Goal: Information Seeking & Learning: Learn about a topic

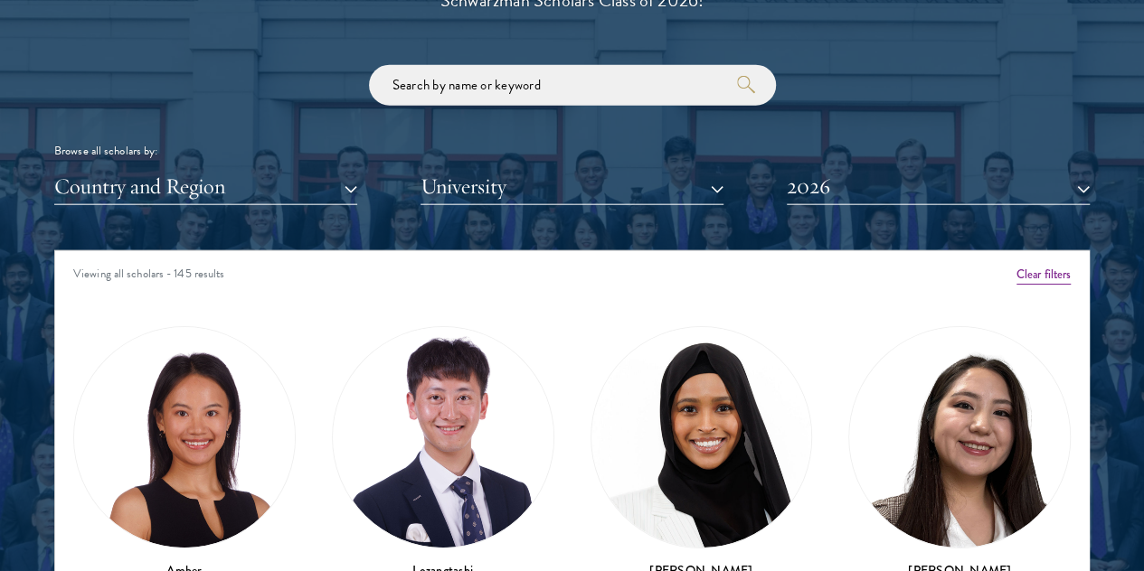
scroll to position [2170, 0]
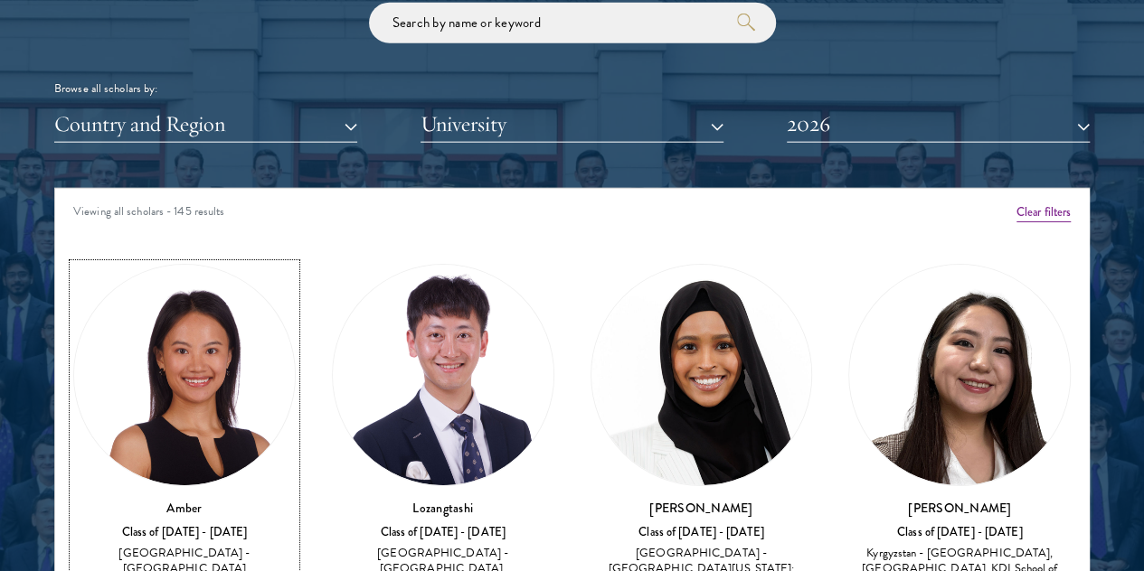
click at [197, 329] on img at bounding box center [184, 375] width 221 height 221
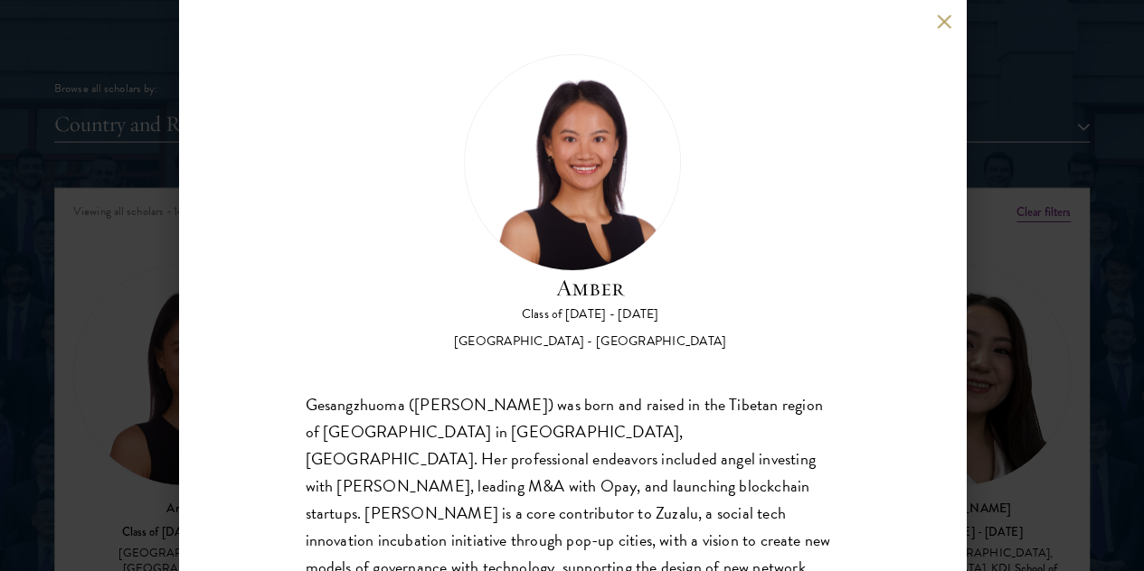
click at [560, 391] on div "Gesangzhuoma ([PERSON_NAME]) was born and raised in the Tibetan region of [GEOG…" at bounding box center [572, 567] width 533 height 353
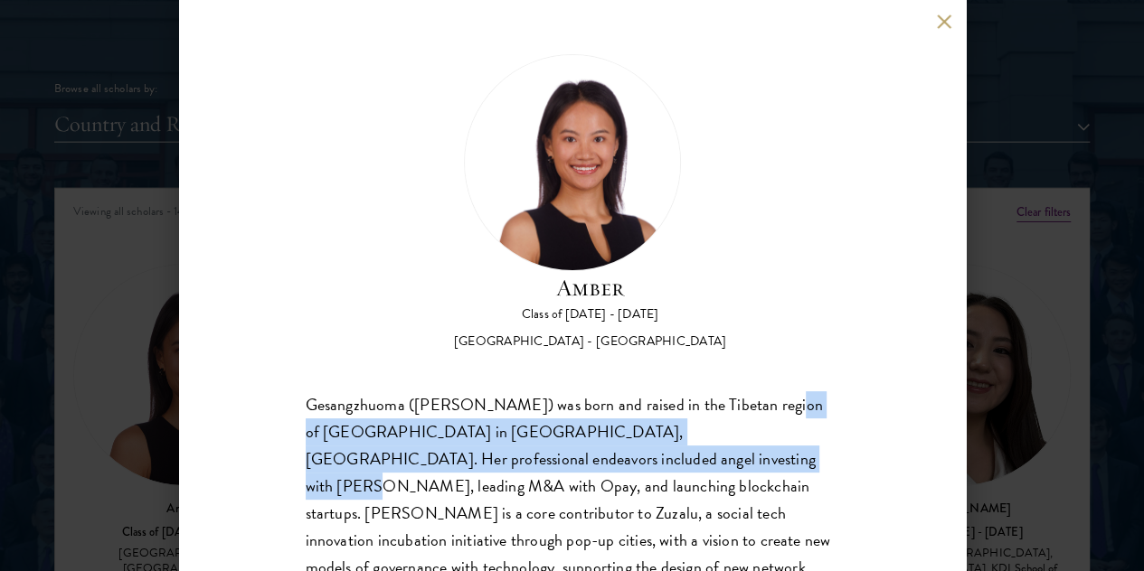
drag, startPoint x: 321, startPoint y: 362, endPoint x: 723, endPoint y: 372, distance: 402.4
click at [723, 391] on div "Gesangzhuoma ([PERSON_NAME]) was born and raised in the Tibetan region of [GEOG…" at bounding box center [572, 567] width 533 height 353
click at [436, 391] on div "Gesangzhuoma ([PERSON_NAME]) was born and raised in the Tibetan region of [GEOG…" at bounding box center [572, 567] width 533 height 353
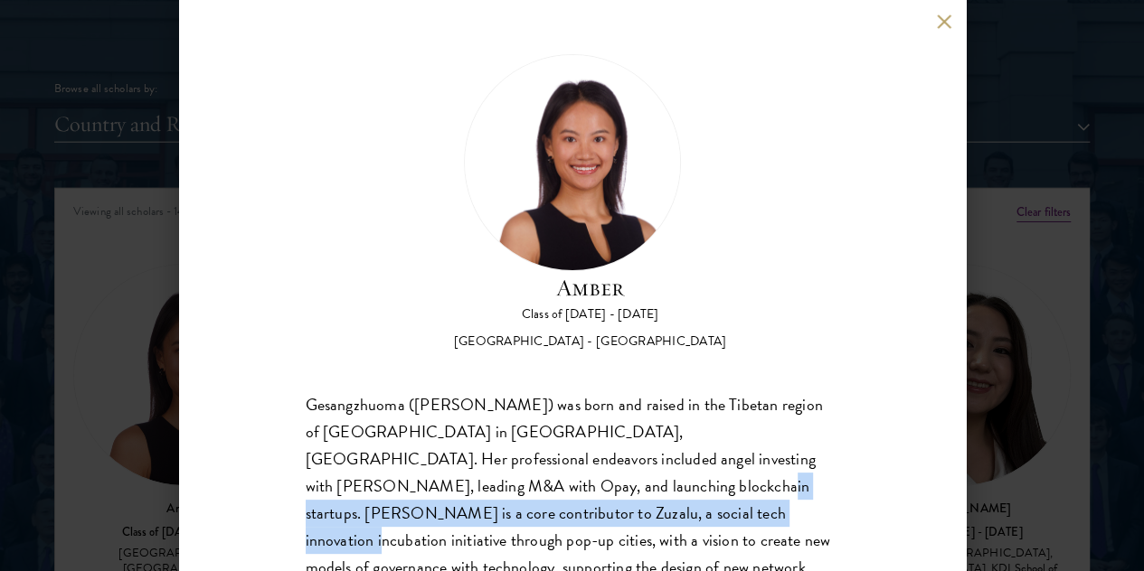
drag, startPoint x: 577, startPoint y: 419, endPoint x: 646, endPoint y: 438, distance: 71.5
click at [646, 438] on div "Gesangzhuoma ([PERSON_NAME]) was born and raised in the Tibetan region of [GEOG…" at bounding box center [572, 567] width 533 height 353
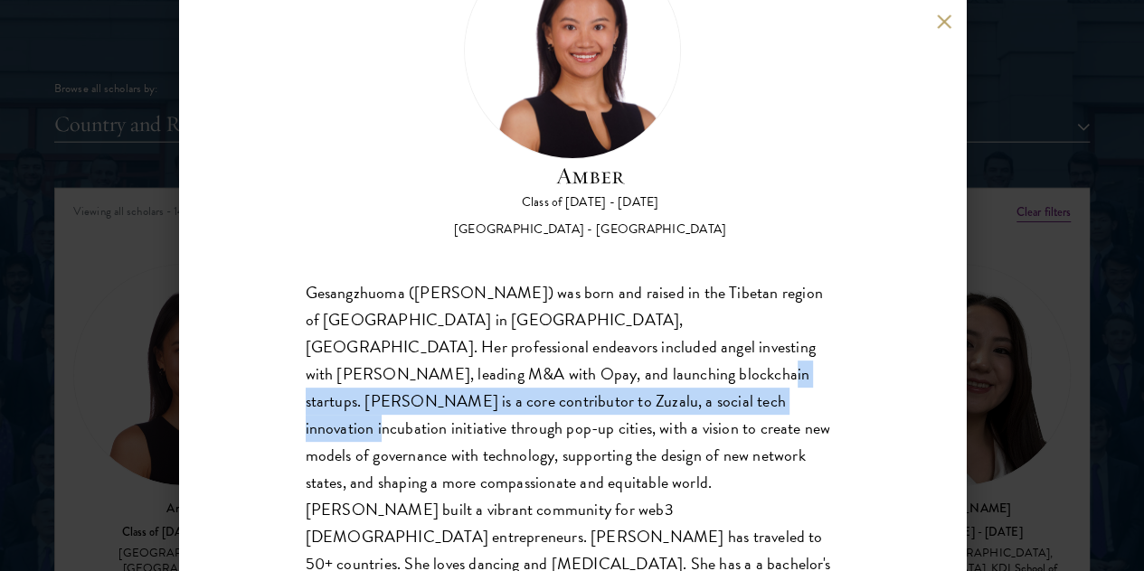
scroll to position [123, 0]
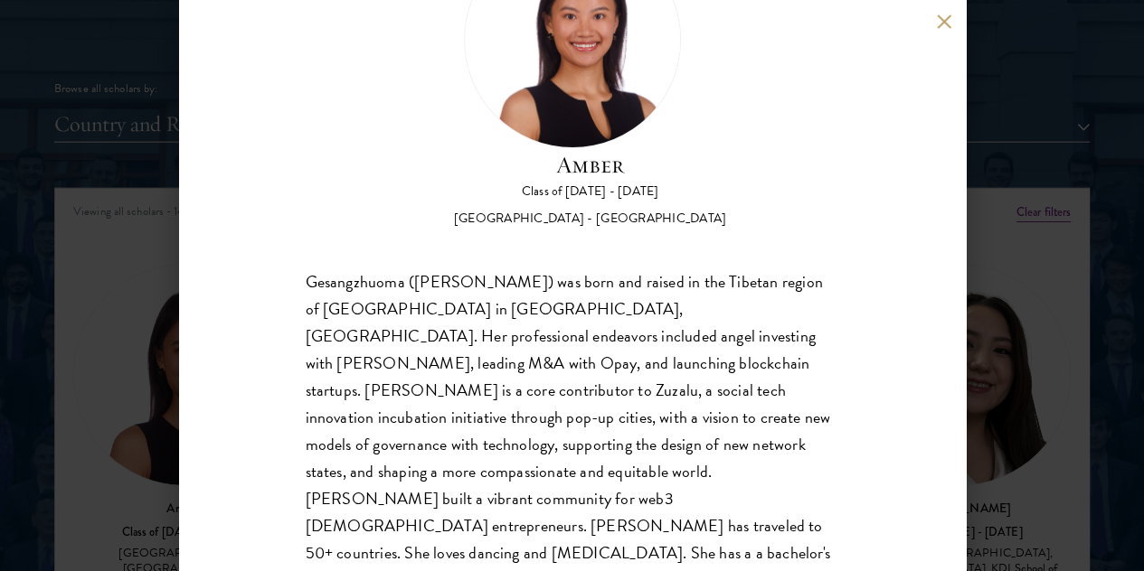
click at [401, 356] on div "Gesangzhuoma ([PERSON_NAME]) was born and raised in the Tibetan region of [GEOG…" at bounding box center [572, 445] width 533 height 353
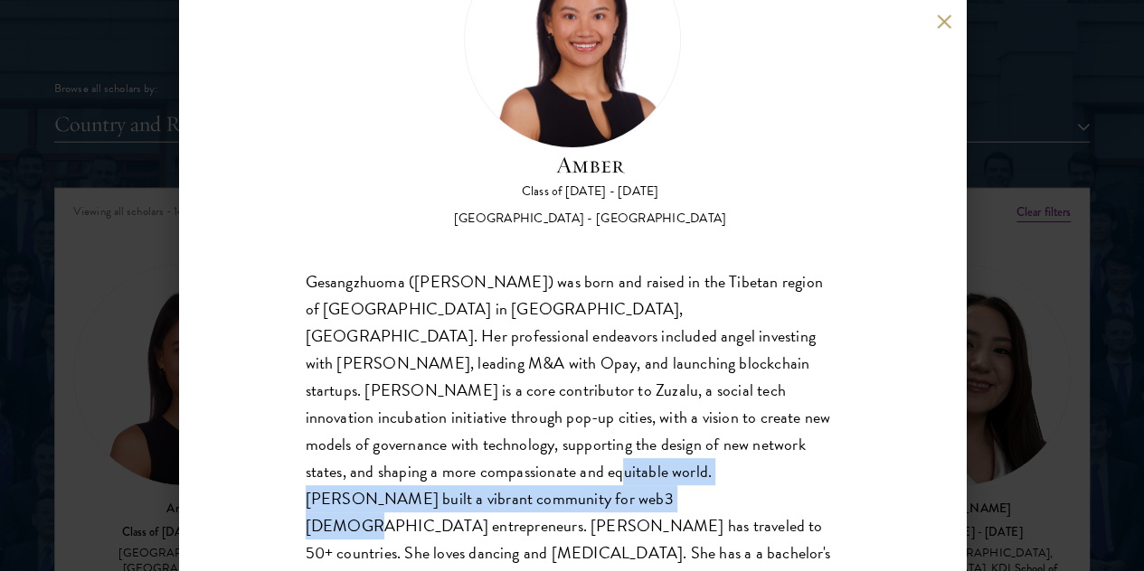
drag, startPoint x: 561, startPoint y: 412, endPoint x: 561, endPoint y: 437, distance: 24.4
click at [561, 437] on div "Gesangzhuoma ([PERSON_NAME]) was born and raised in the Tibetan region of [GEOG…" at bounding box center [572, 445] width 533 height 353
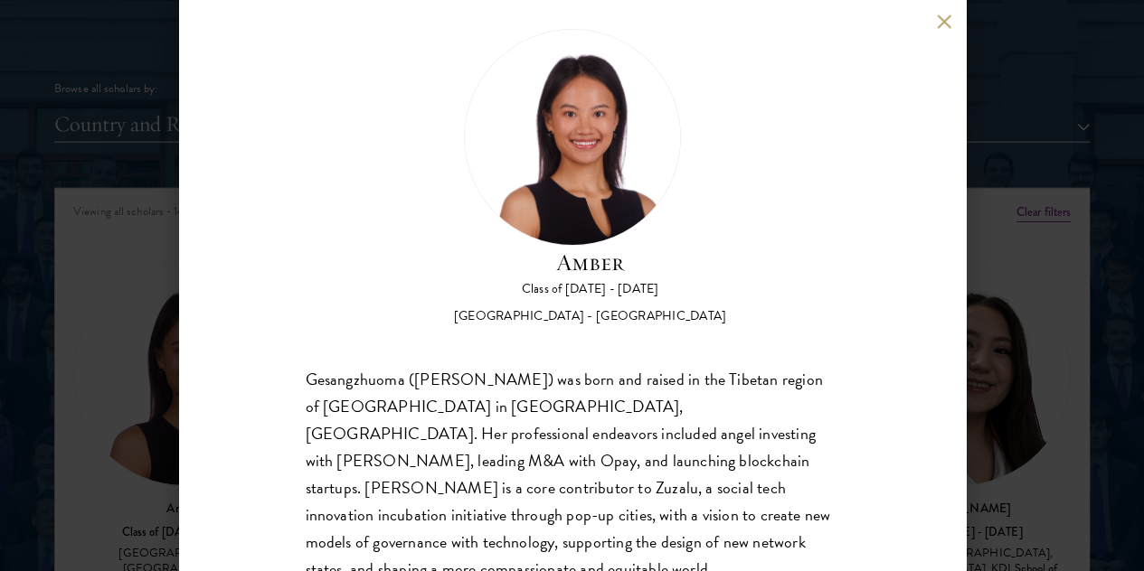
scroll to position [0, 0]
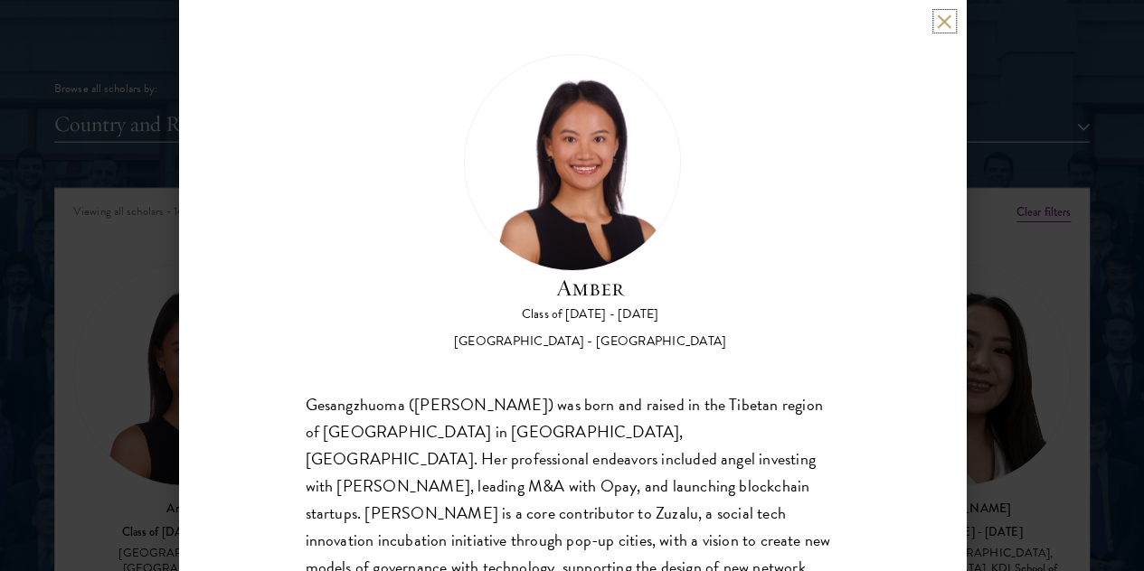
click at [938, 23] on button at bounding box center [944, 21] width 15 height 15
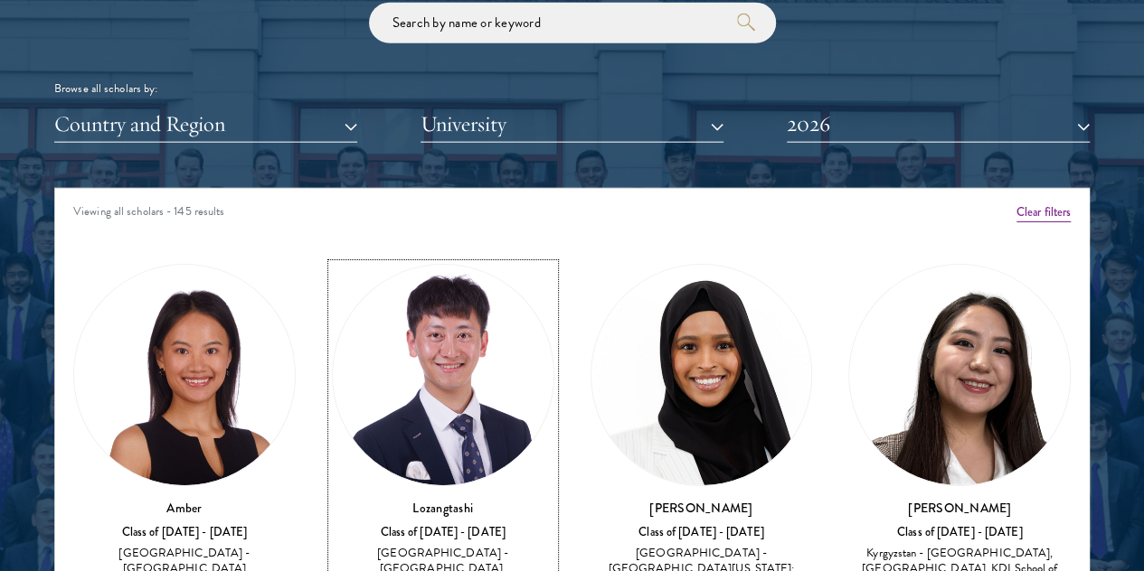
click at [395, 334] on img at bounding box center [443, 375] width 221 height 221
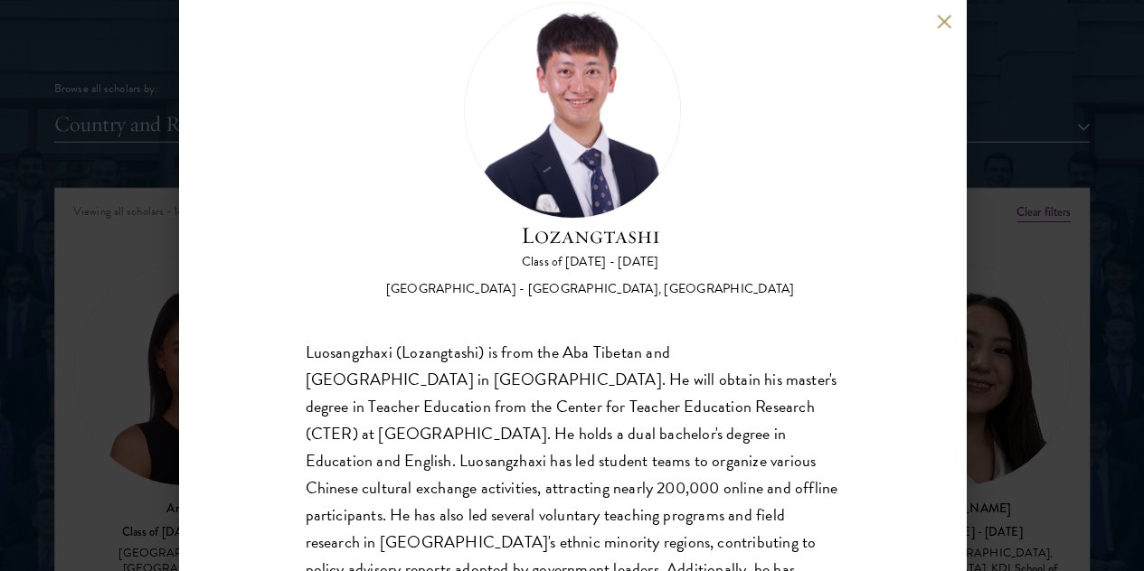
scroll to position [153, 0]
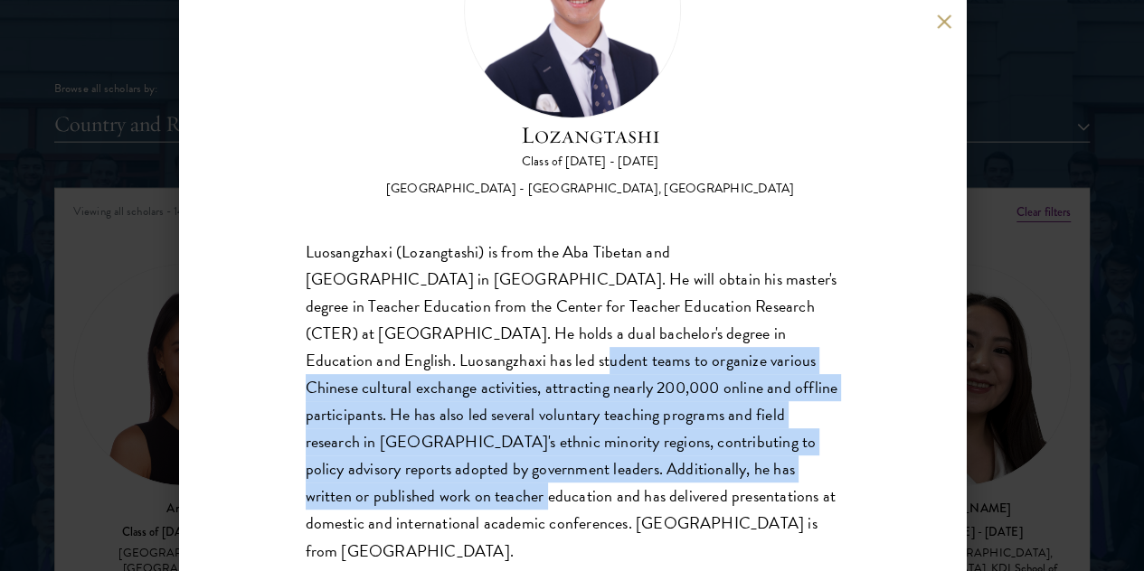
drag, startPoint x: 503, startPoint y: 296, endPoint x: 524, endPoint y: 437, distance: 142.7
click at [524, 437] on div "Luosangzhaxi (Lozangtashi) is from the Aba Tibetan and [GEOGRAPHIC_DATA] in [GE…" at bounding box center [572, 402] width 533 height 326
click at [586, 341] on div "Luosangzhaxi (Lozangtashi) is from the Aba Tibetan and [GEOGRAPHIC_DATA] in [GE…" at bounding box center [572, 402] width 533 height 326
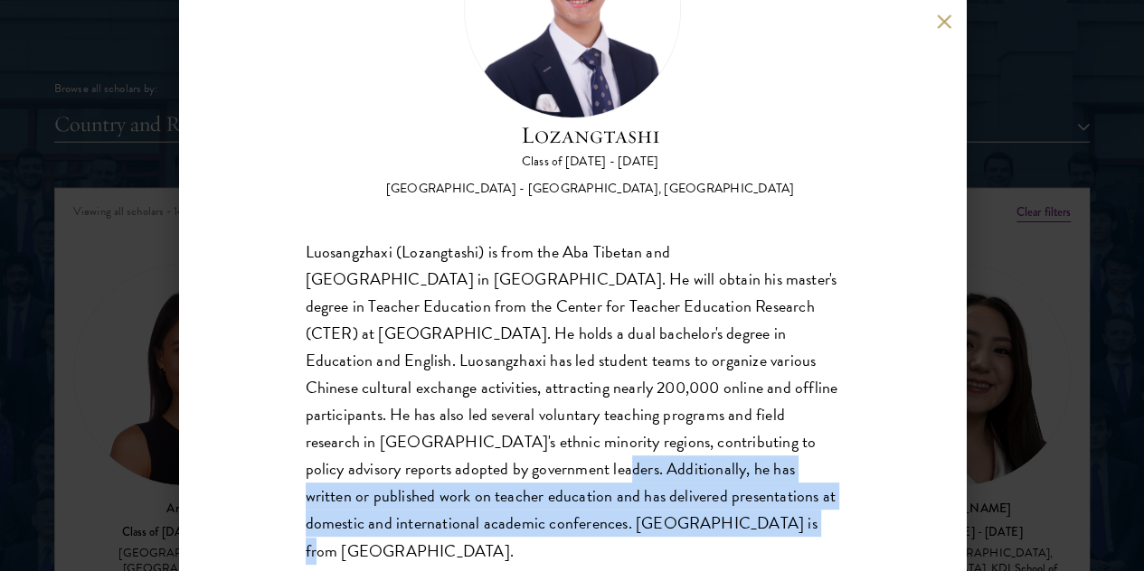
drag, startPoint x: 570, startPoint y: 411, endPoint x: 579, endPoint y: 498, distance: 87.2
click at [579, 498] on div "Luosangzhaxi (Lozangtashi) is from the Aba Tibetan and [GEOGRAPHIC_DATA] in [GE…" at bounding box center [572, 402] width 533 height 326
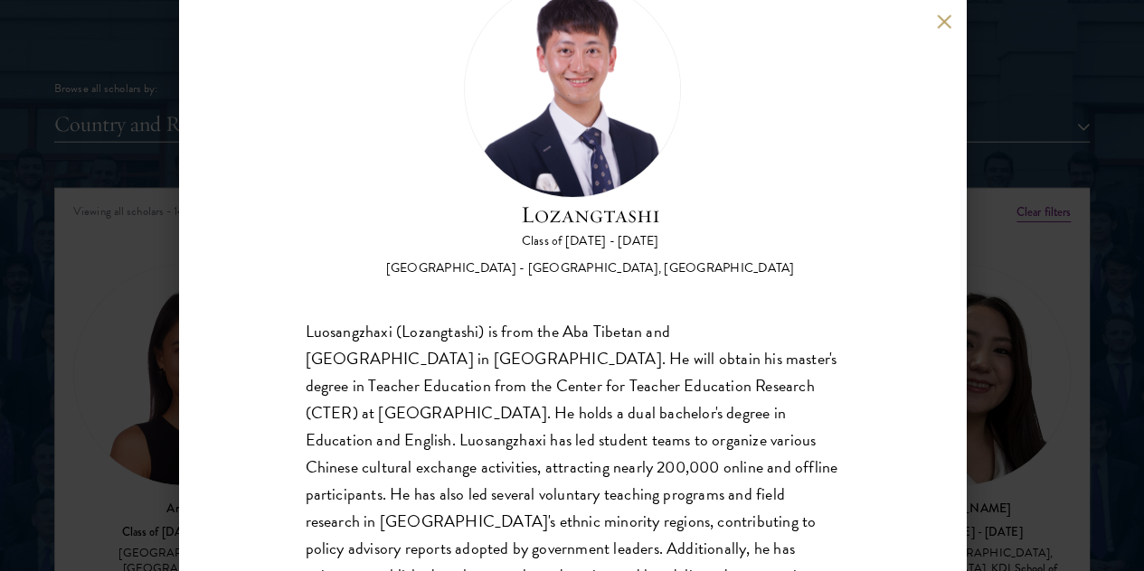
scroll to position [0, 0]
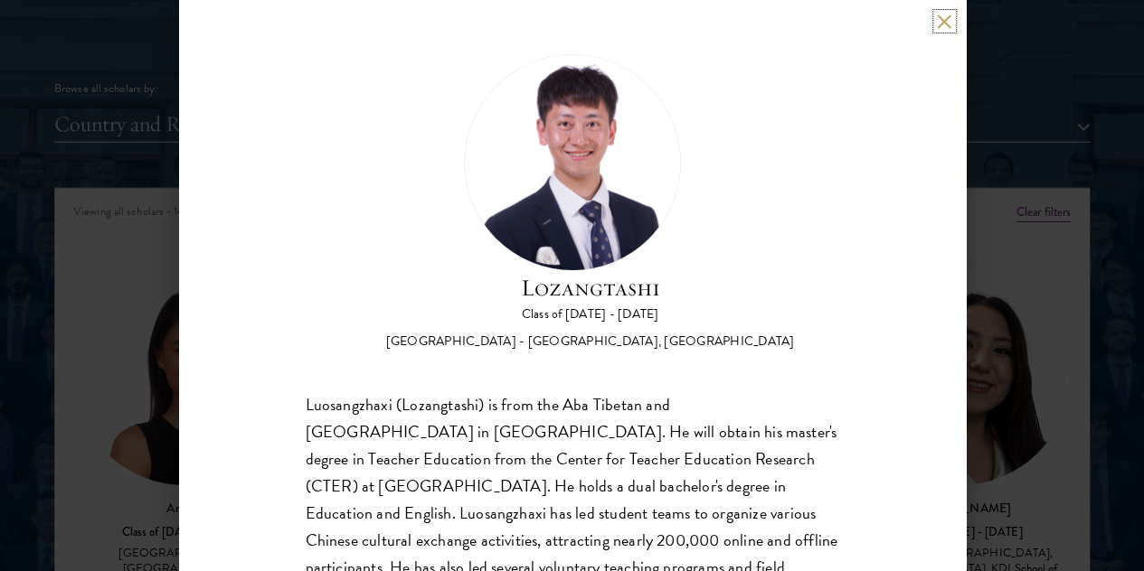
click at [944, 23] on button at bounding box center [944, 21] width 15 height 15
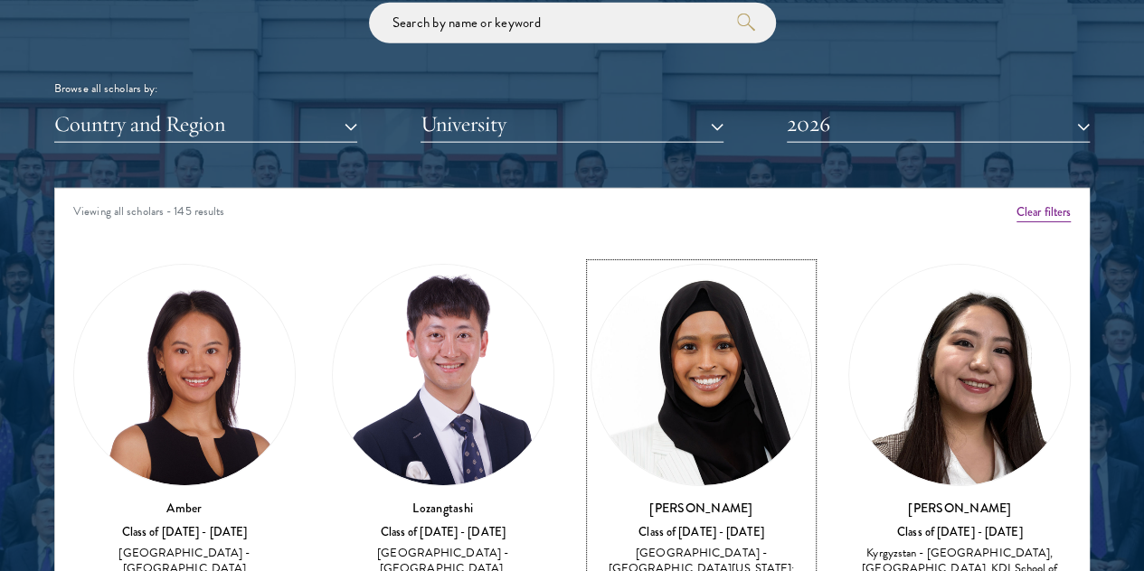
click at [590, 546] on div "[GEOGRAPHIC_DATA] - [GEOGRAPHIC_DATA][US_STATE]: [GEOGRAPHIC_DATA]" at bounding box center [701, 568] width 222 height 45
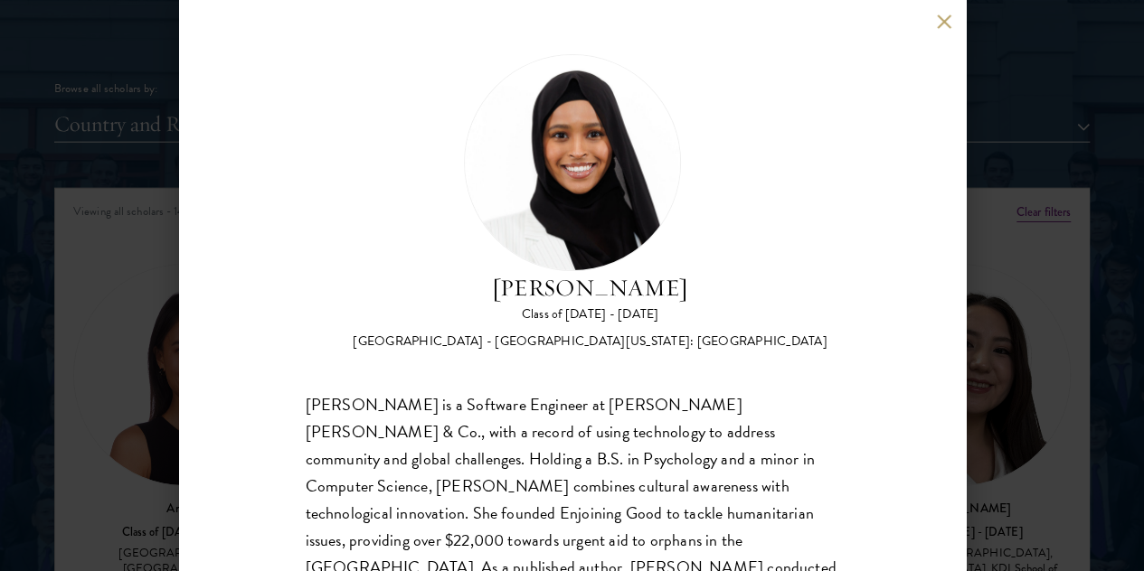
scroll to position [63, 0]
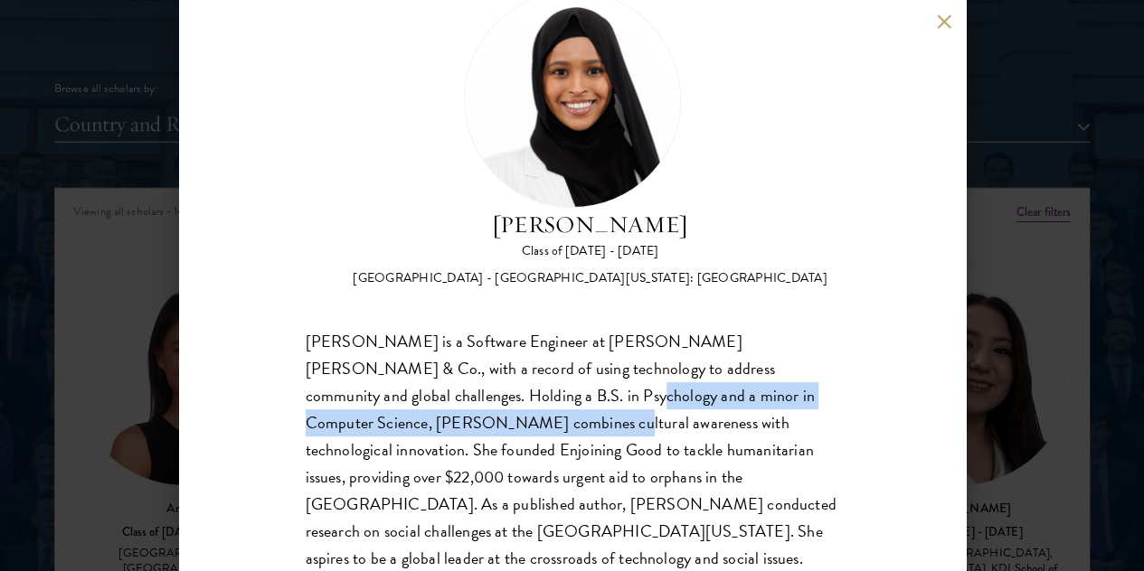
drag, startPoint x: 486, startPoint y: 317, endPoint x: 477, endPoint y: 343, distance: 26.9
click at [477, 343] on div "[PERSON_NAME] is a Software Engineer at [PERSON_NAME] [PERSON_NAME] & Co., with…" at bounding box center [572, 463] width 533 height 271
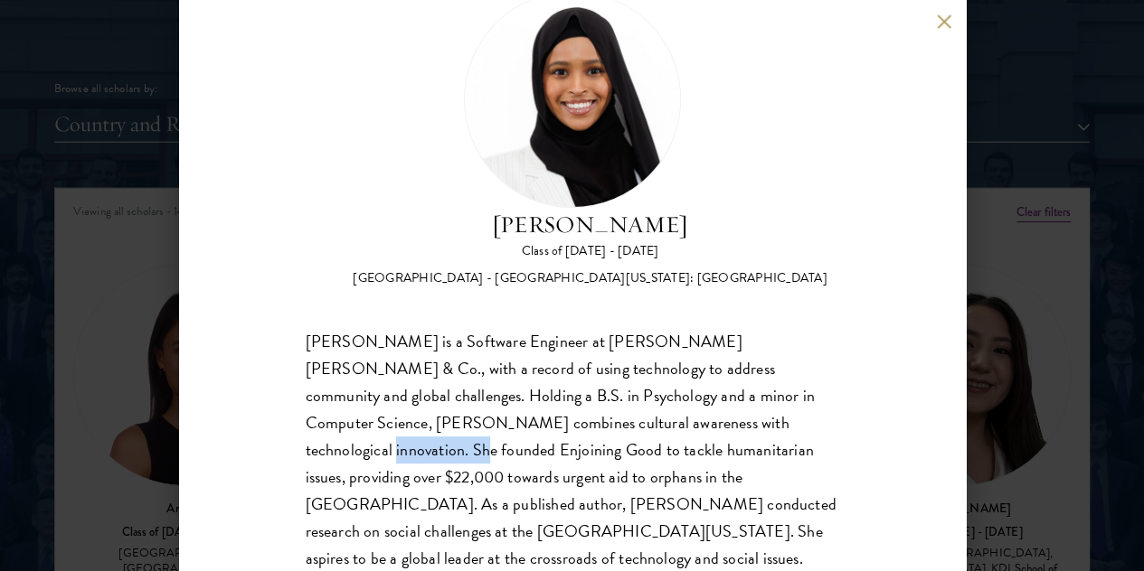
drag, startPoint x: 733, startPoint y: 350, endPoint x: 344, endPoint y: 390, distance: 391.7
click at [344, 390] on div "[PERSON_NAME] is a Software Engineer at [PERSON_NAME] [PERSON_NAME] & Co., with…" at bounding box center [572, 463] width 533 height 271
copy div "Enjoining Good"
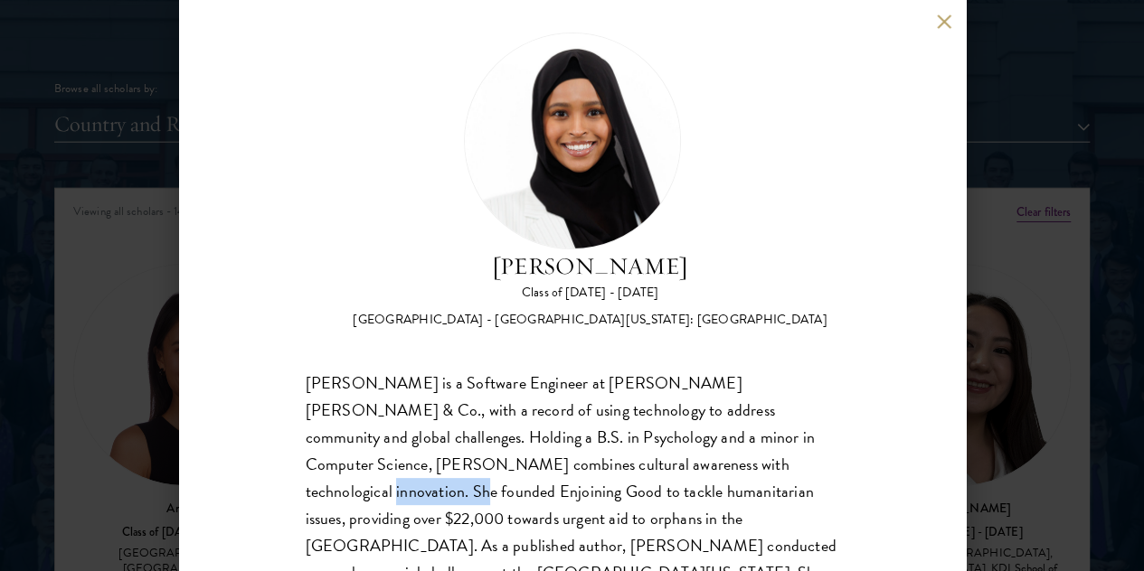
scroll to position [0, 0]
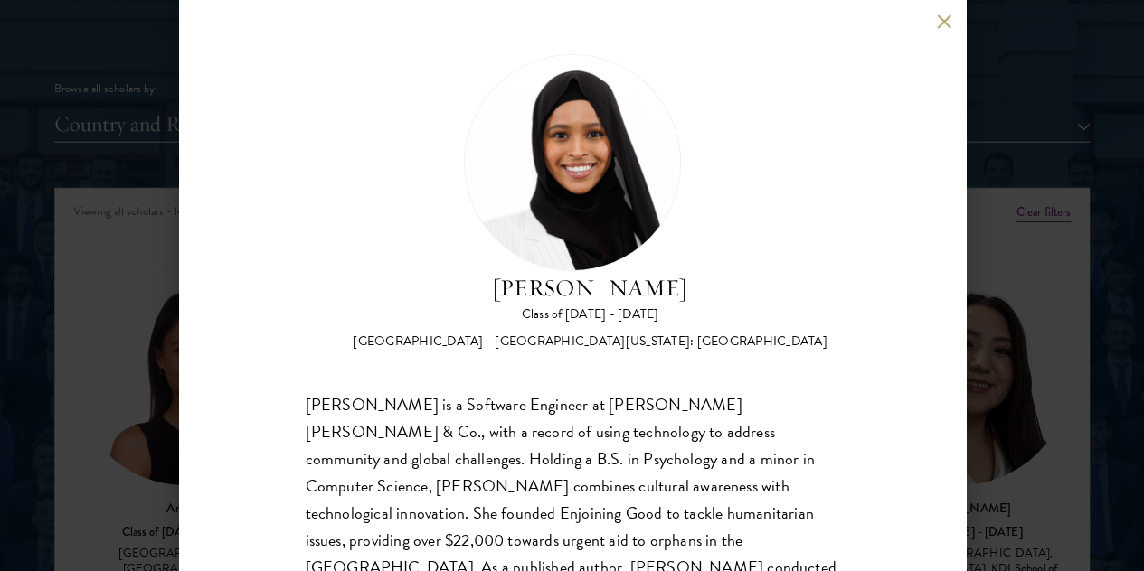
click at [935, 22] on div "[PERSON_NAME] Class of [DATE] - [DATE] [GEOGRAPHIC_DATA] - [GEOGRAPHIC_DATA][US…" at bounding box center [572, 285] width 787 height 571
click at [940, 22] on button at bounding box center [944, 21] width 15 height 15
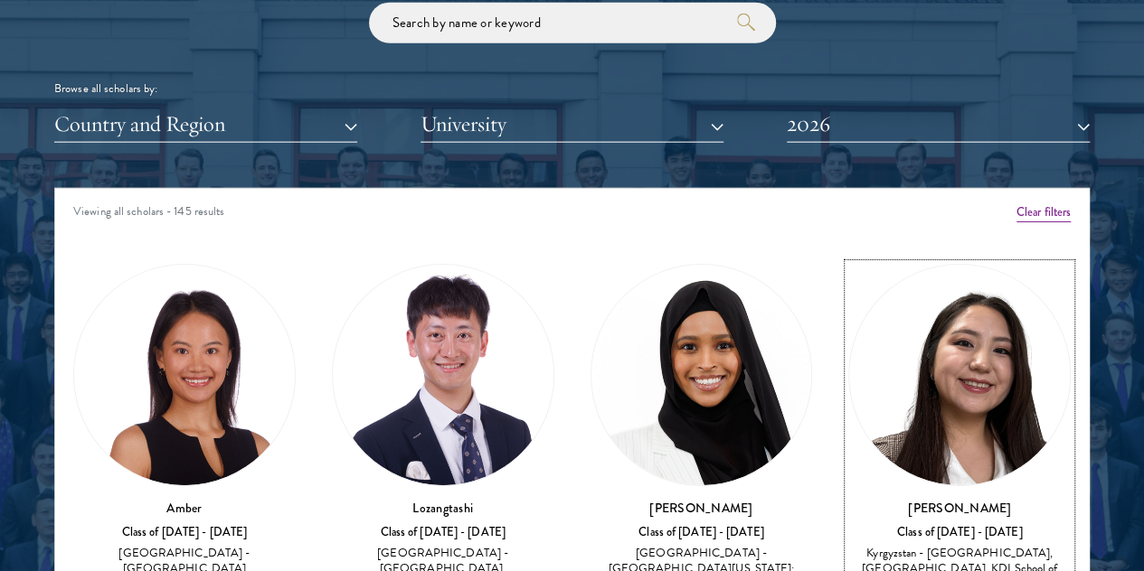
click at [848, 499] on h3 "[PERSON_NAME]" at bounding box center [959, 508] width 222 height 18
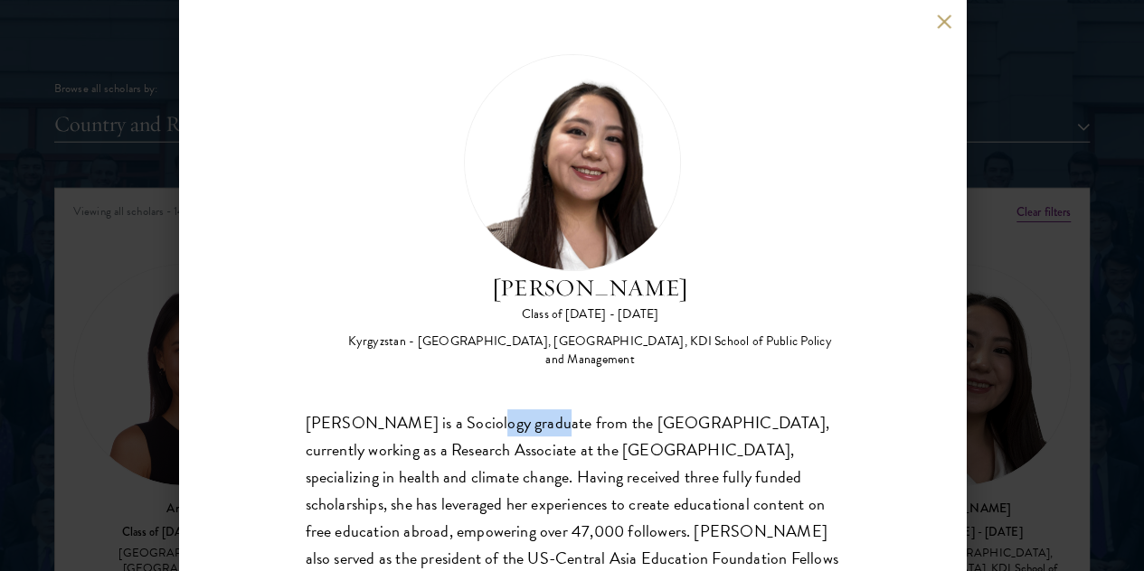
drag, startPoint x: 474, startPoint y: 333, endPoint x: 537, endPoint y: 330, distance: 63.3
click at [537, 410] on div "[PERSON_NAME] is a Sociology graduate from the [GEOGRAPHIC_DATA], currently wor…" at bounding box center [572, 545] width 533 height 271
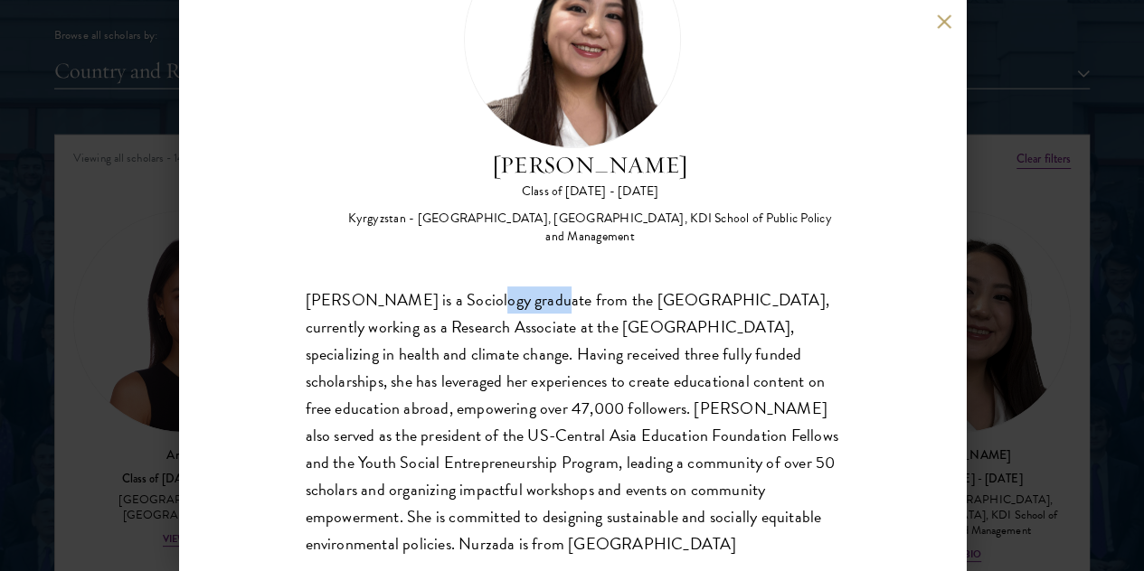
scroll to position [2260, 0]
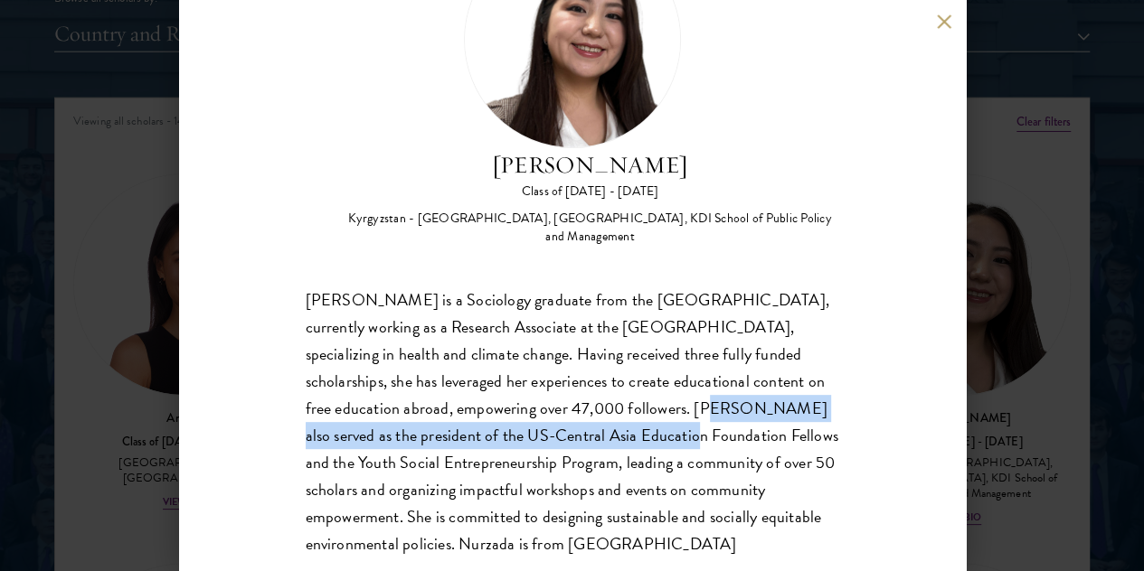
drag, startPoint x: 741, startPoint y: 321, endPoint x: 745, endPoint y: 341, distance: 20.2
click at [745, 341] on div "[PERSON_NAME] is a Sociology graduate from the [GEOGRAPHIC_DATA], currently wor…" at bounding box center [572, 422] width 533 height 271
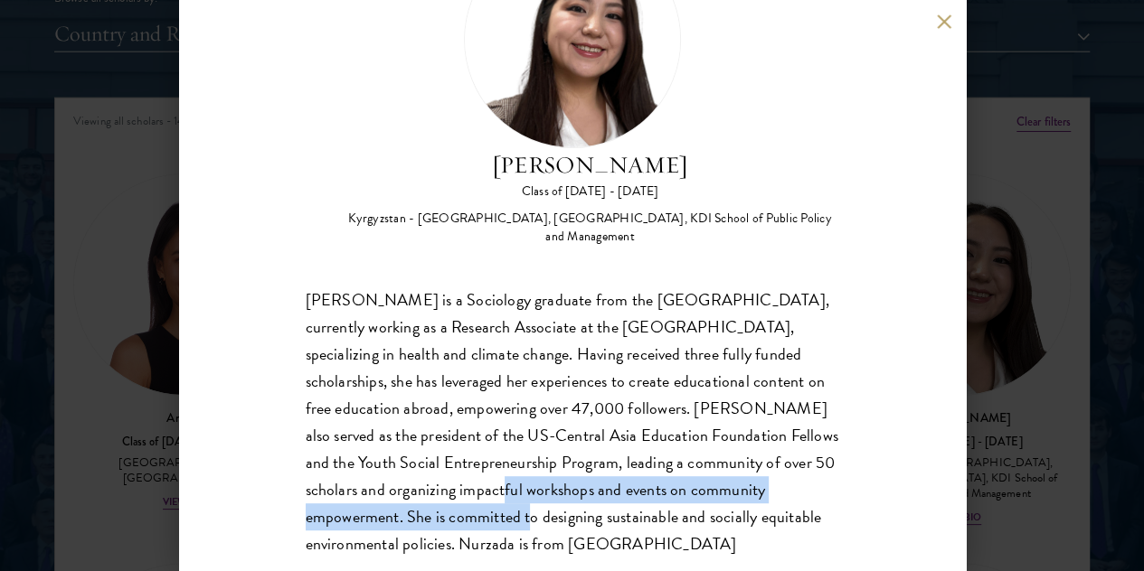
drag, startPoint x: 698, startPoint y: 410, endPoint x: 690, endPoint y: 428, distance: 19.8
click at [690, 428] on div "[PERSON_NAME] is a Sociology graduate from the [GEOGRAPHIC_DATA], currently wor…" at bounding box center [572, 422] width 533 height 271
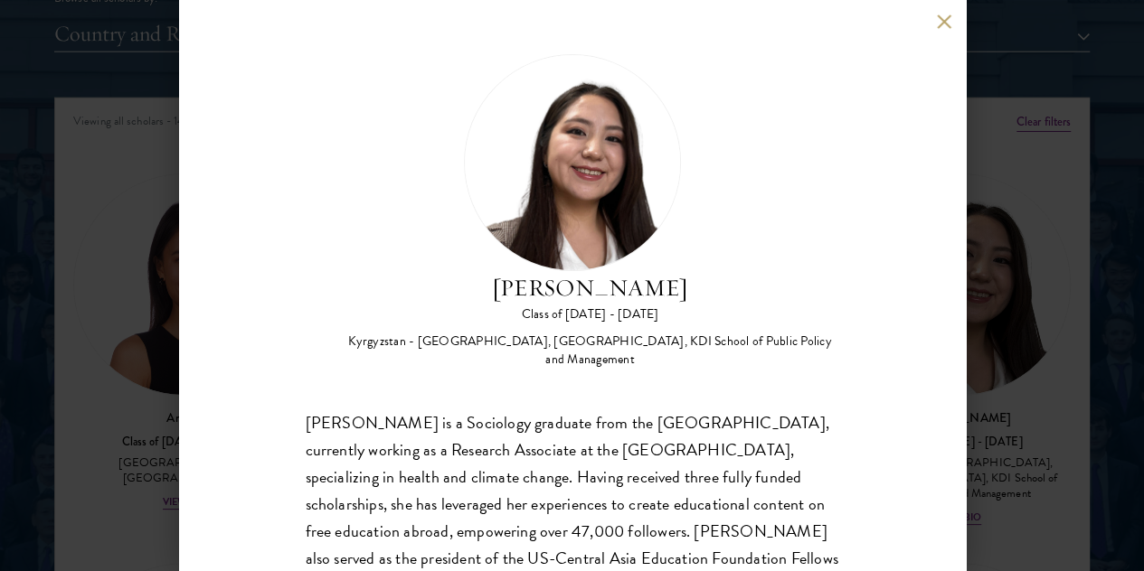
scroll to position [123, 0]
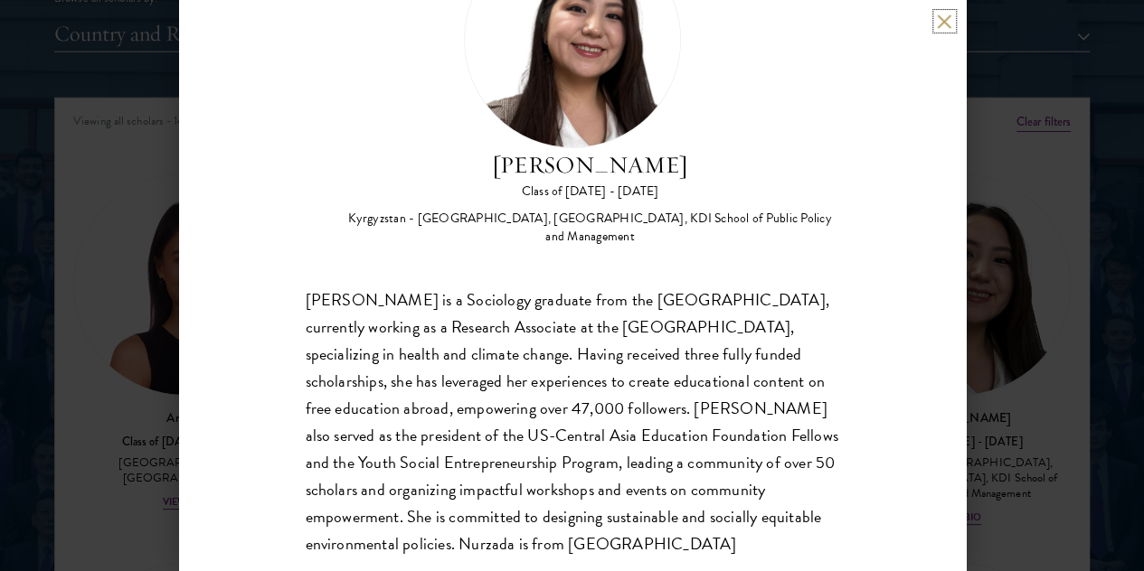
click at [949, 26] on button at bounding box center [944, 21] width 15 height 15
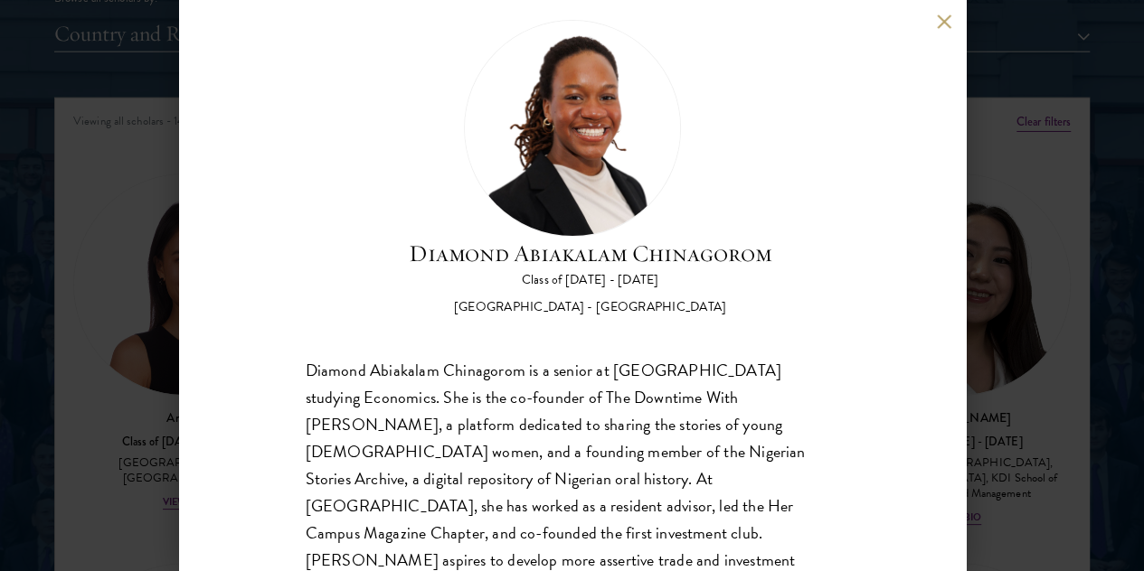
scroll to position [63, 0]
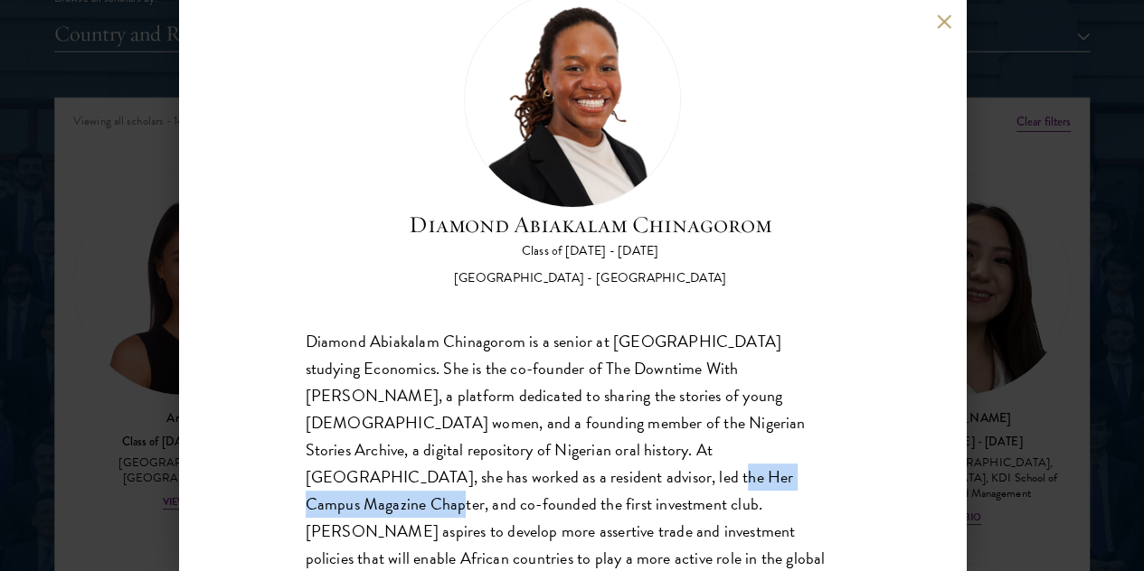
drag, startPoint x: 552, startPoint y: 402, endPoint x: 769, endPoint y: 426, distance: 218.2
click at [769, 426] on div "Diamond Abiakalam Chinagorom is a senior at [GEOGRAPHIC_DATA] studying Economic…" at bounding box center [572, 463] width 533 height 271
click at [942, 23] on button at bounding box center [944, 21] width 15 height 15
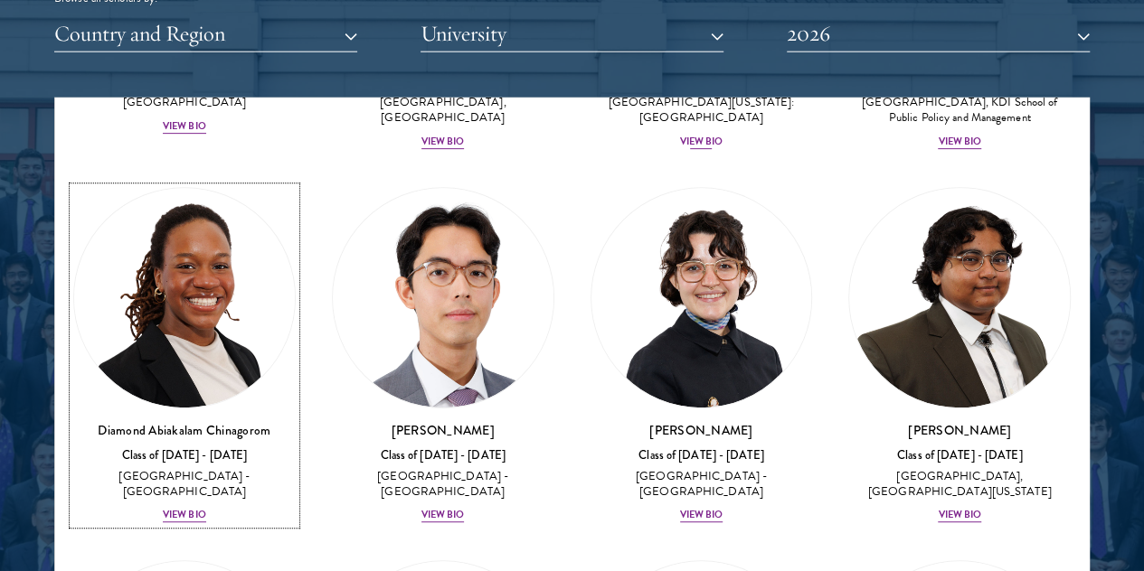
scroll to position [452, 0]
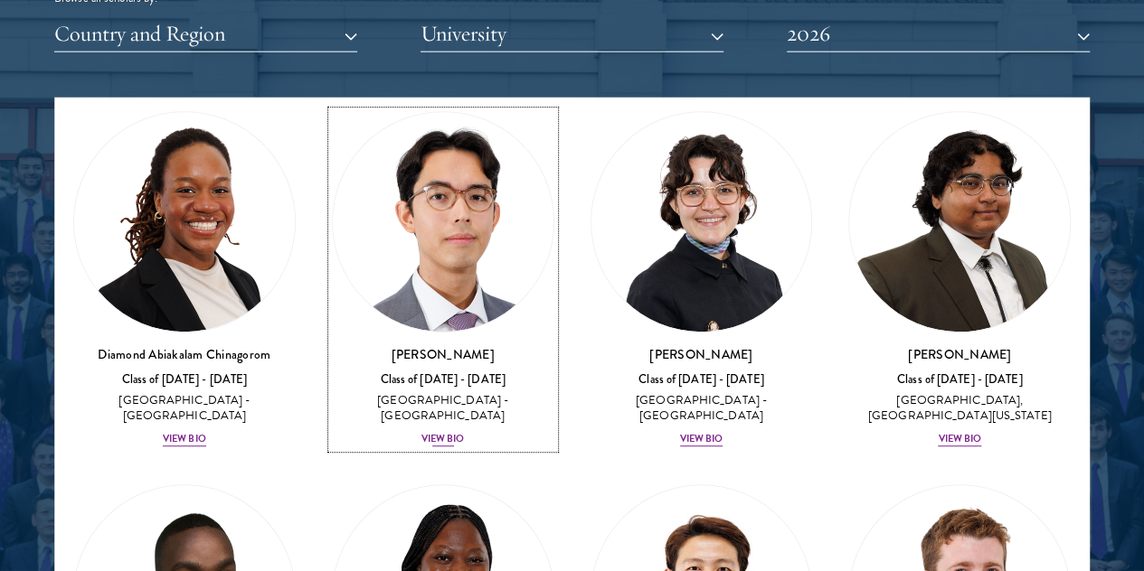
click at [421, 432] on div "View Bio" at bounding box center [442, 439] width 43 height 14
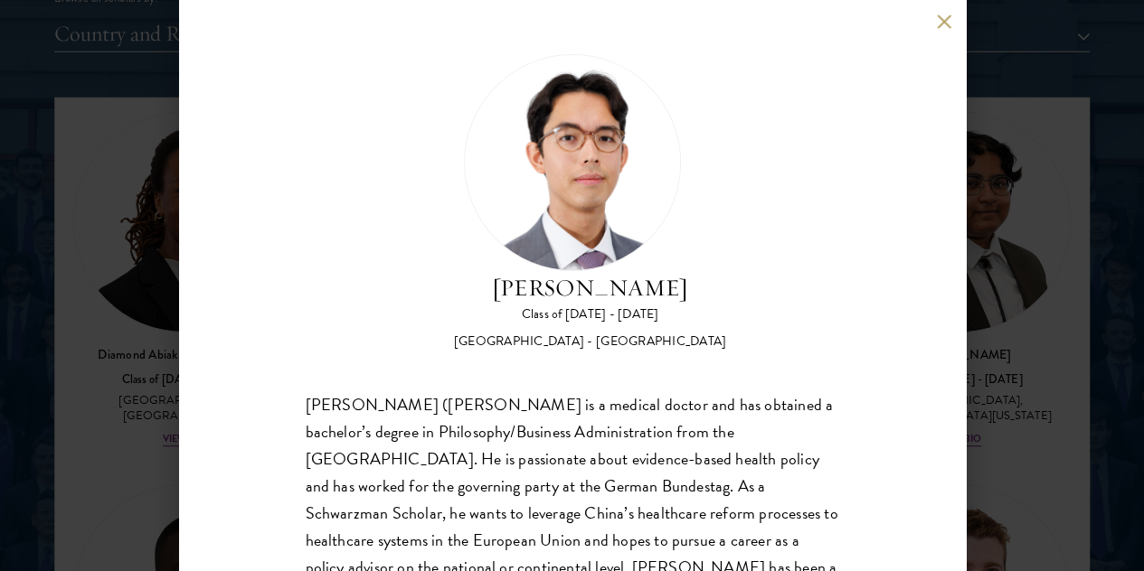
scroll to position [93, 0]
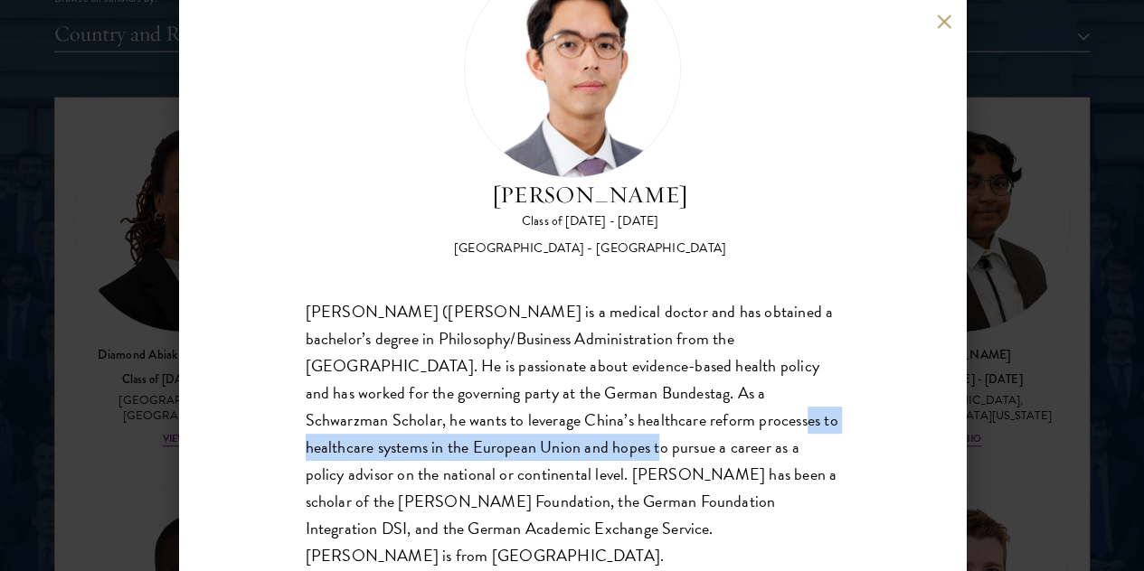
drag, startPoint x: 394, startPoint y: 379, endPoint x: 823, endPoint y: 388, distance: 428.6
click at [823, 388] on div "[PERSON_NAME] ([PERSON_NAME] is a medical doctor and has obtained a bachelor’s …" at bounding box center [572, 433] width 533 height 271
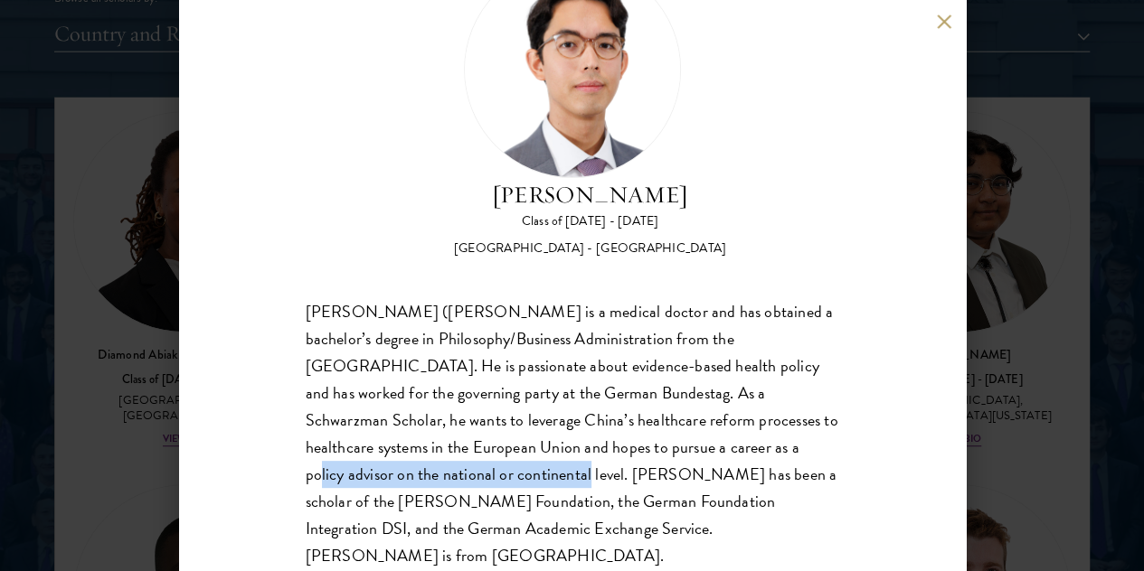
drag, startPoint x: 470, startPoint y: 411, endPoint x: 763, endPoint y: 415, distance: 292.9
click at [763, 415] on div "[PERSON_NAME] ([PERSON_NAME] is a medical doctor and has obtained a bachelor’s …" at bounding box center [572, 433] width 533 height 271
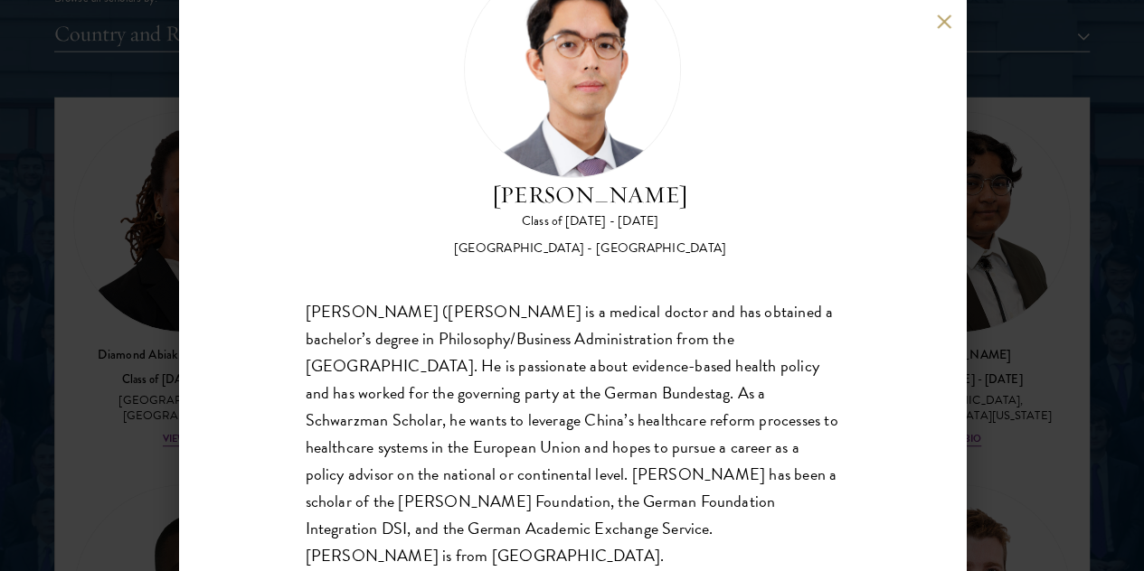
click at [443, 446] on div "[PERSON_NAME] ([PERSON_NAME] is a medical doctor and has obtained a bachelor’s …" at bounding box center [572, 433] width 533 height 271
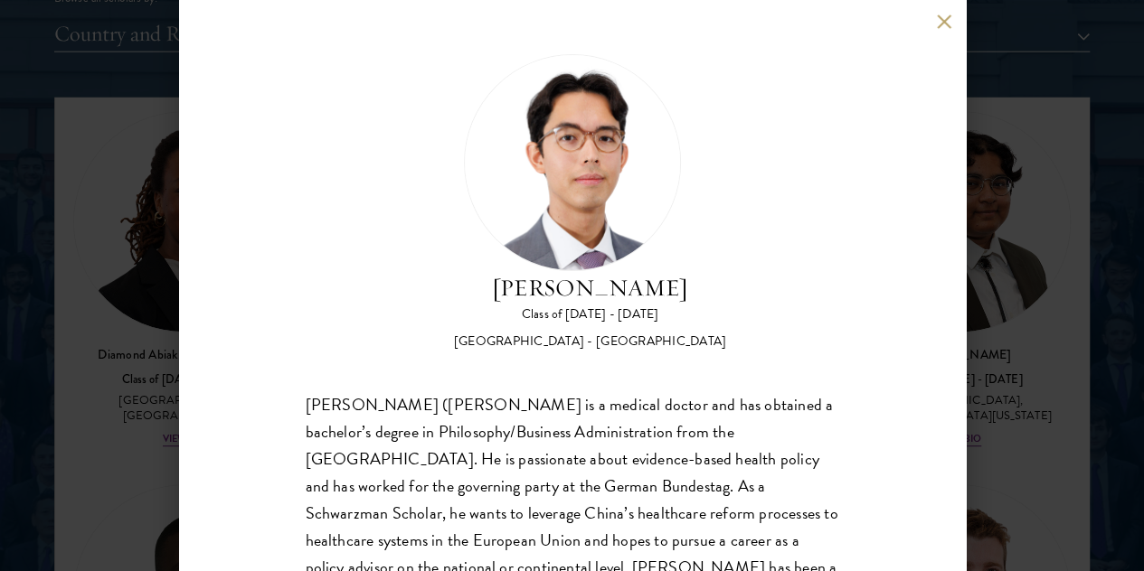
scroll to position [0, 0]
click at [947, 20] on button at bounding box center [944, 21] width 15 height 15
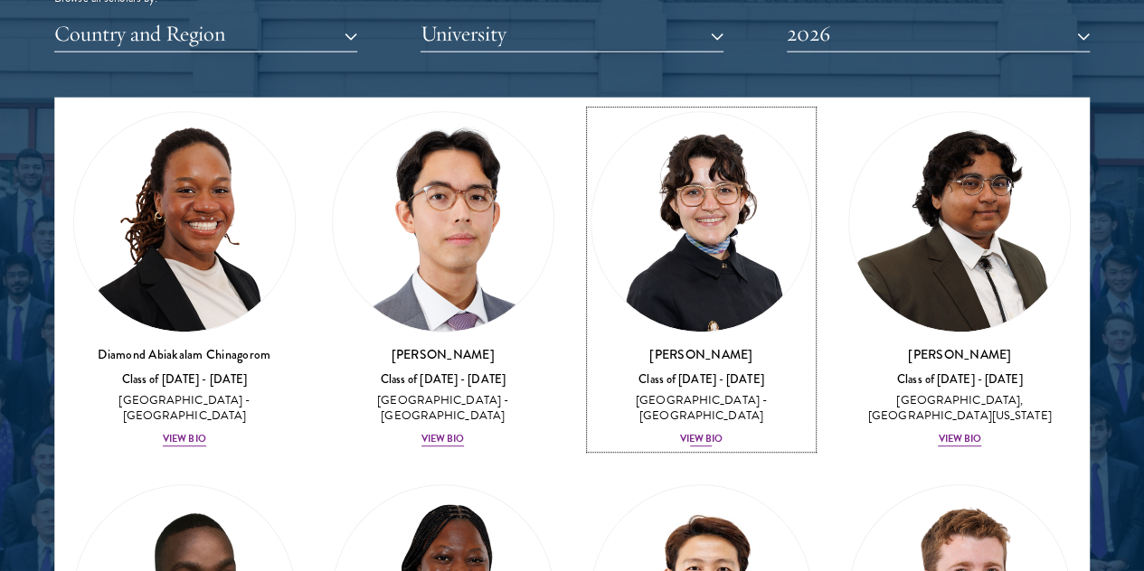
click at [680, 432] on div "View Bio" at bounding box center [701, 439] width 43 height 14
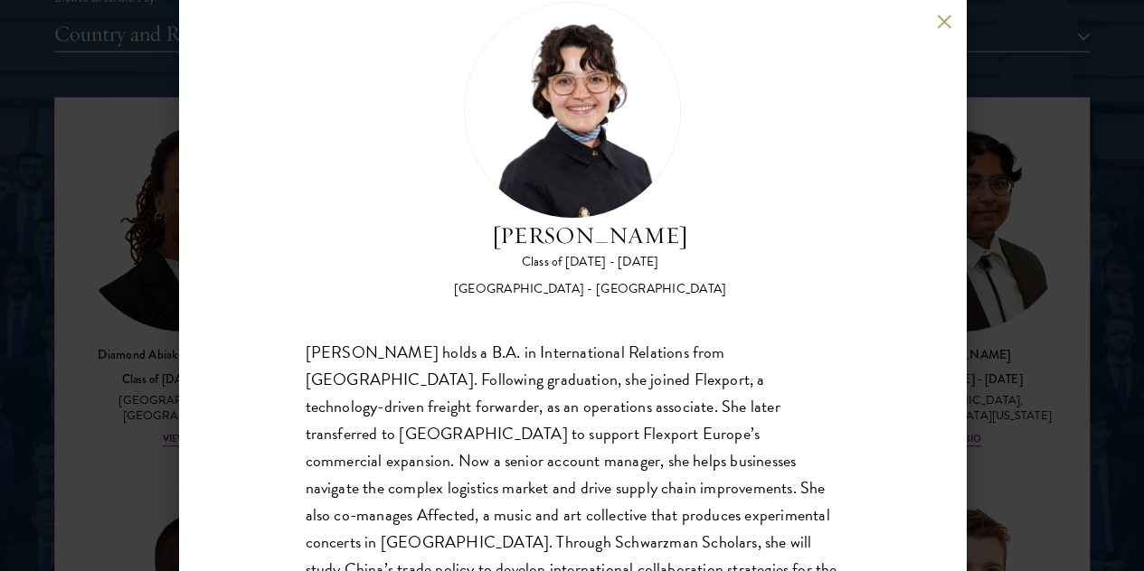
scroll to position [90, 0]
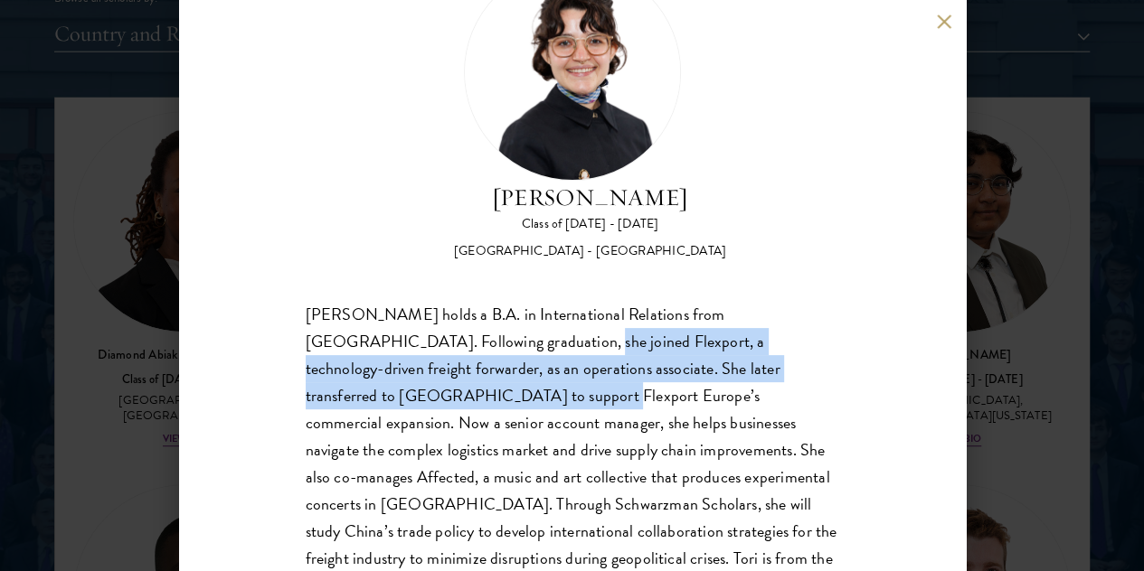
drag, startPoint x: 512, startPoint y: 276, endPoint x: 514, endPoint y: 318, distance: 42.5
click at [514, 318] on div "[PERSON_NAME] holds a B.A. in International Relations from [GEOGRAPHIC_DATA]. F…" at bounding box center [572, 450] width 533 height 299
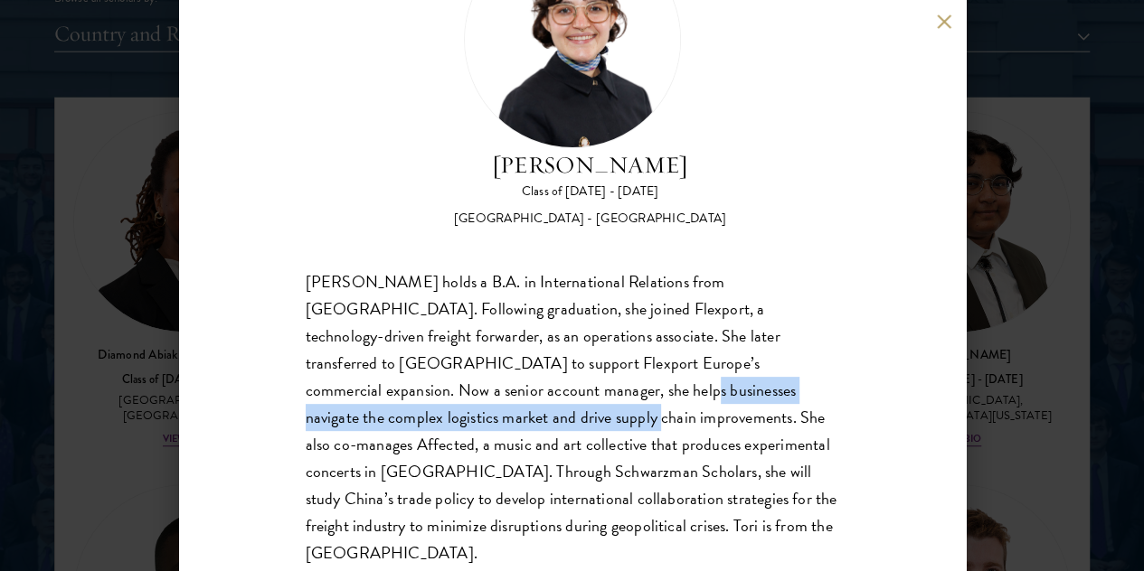
drag, startPoint x: 548, startPoint y: 319, endPoint x: 537, endPoint y: 343, distance: 25.9
click at [537, 343] on div "[PERSON_NAME] holds a B.A. in International Relations from [GEOGRAPHIC_DATA]. F…" at bounding box center [572, 418] width 533 height 299
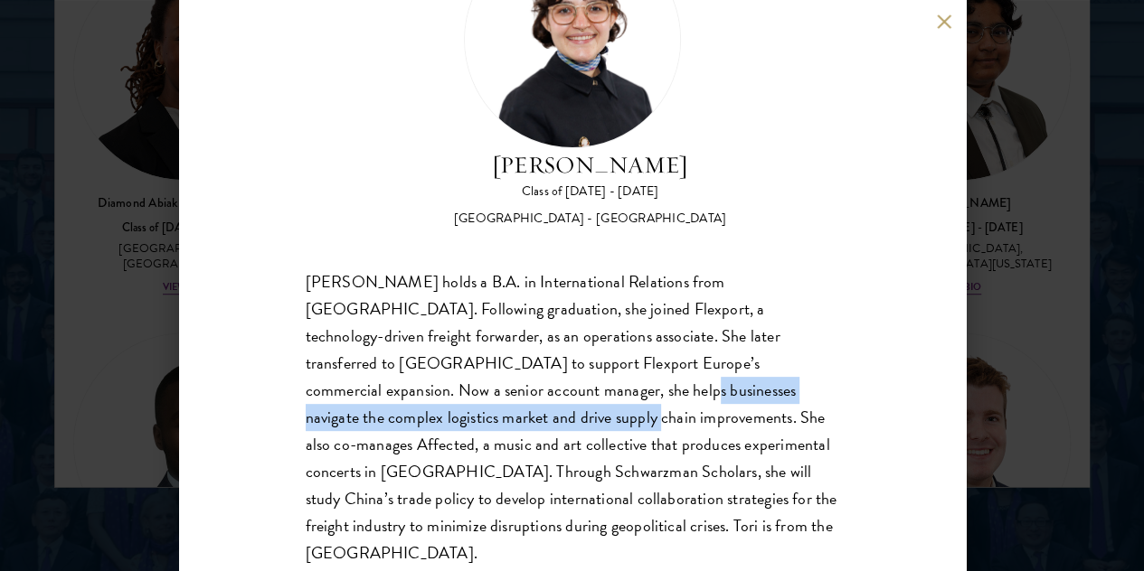
scroll to position [2441, 0]
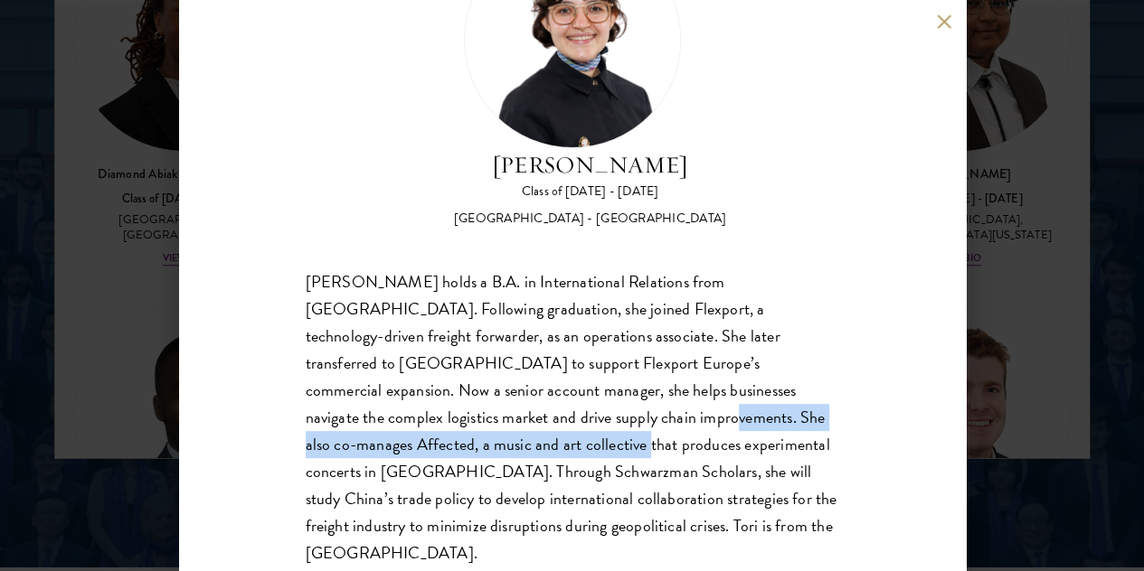
drag, startPoint x: 618, startPoint y: 352, endPoint x: 615, endPoint y: 377, distance: 25.6
click at [615, 377] on div "[PERSON_NAME] holds a B.A. in International Relations from [GEOGRAPHIC_DATA]. F…" at bounding box center [572, 418] width 533 height 299
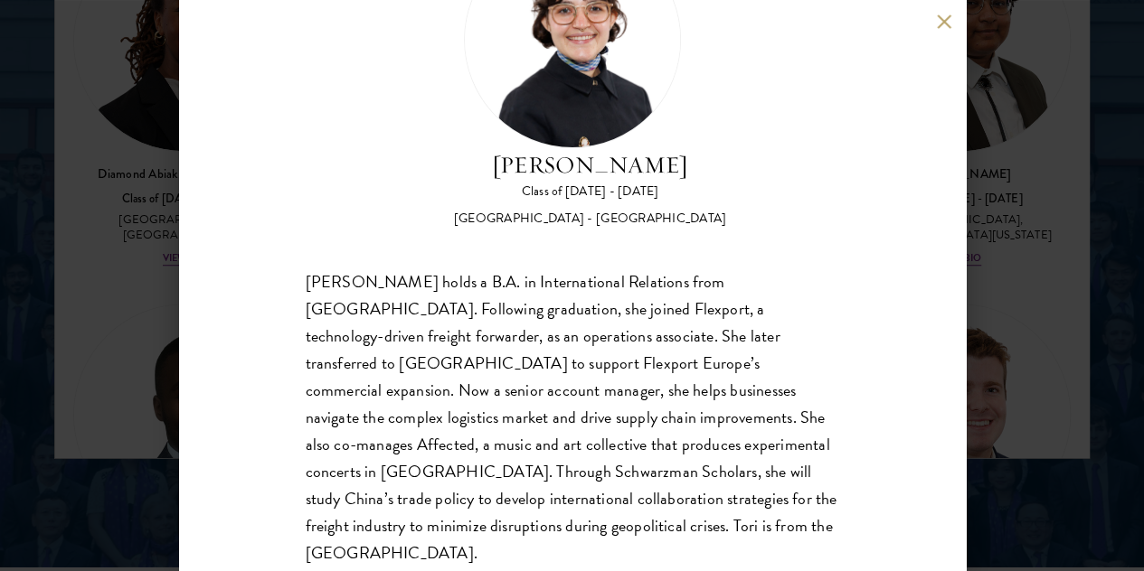
click at [356, 411] on div "[PERSON_NAME] holds a B.A. in International Relations from [GEOGRAPHIC_DATA]. F…" at bounding box center [572, 418] width 533 height 299
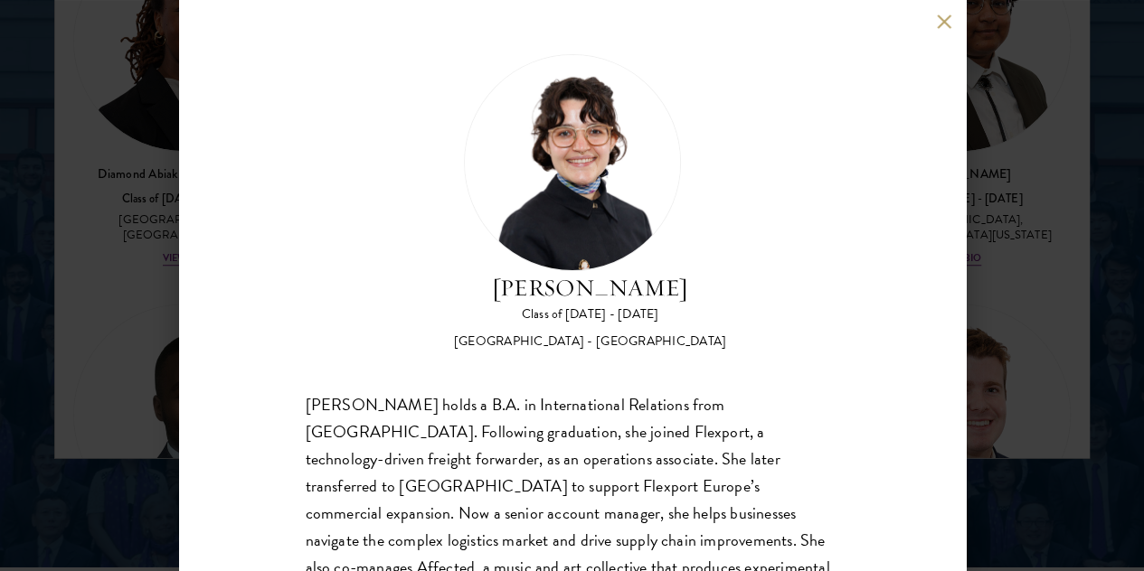
scroll to position [0, 0]
click at [938, 26] on button at bounding box center [944, 21] width 15 height 15
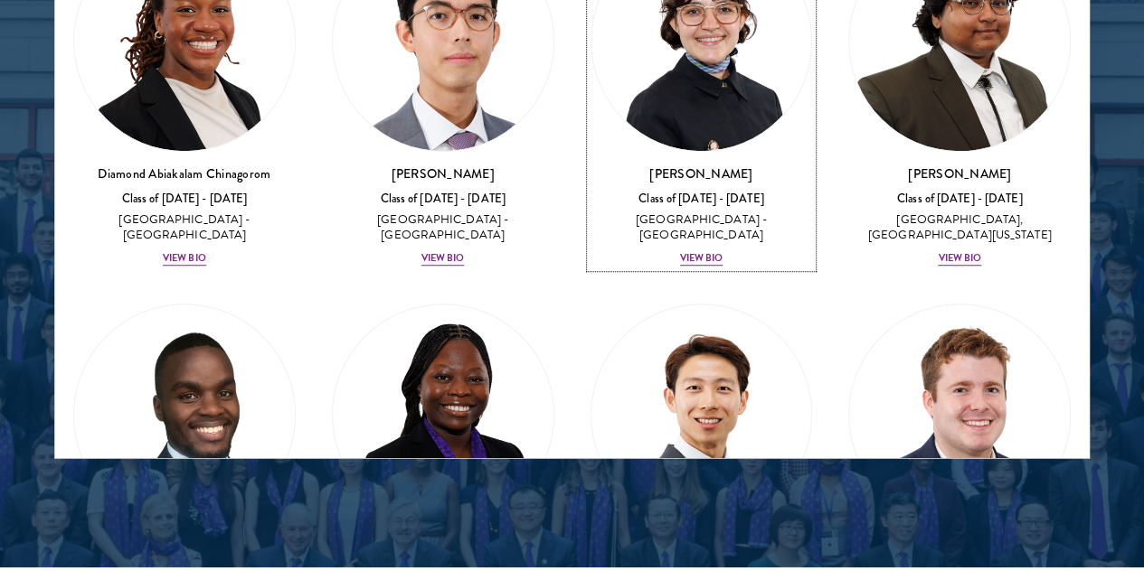
scroll to position [2327, 0]
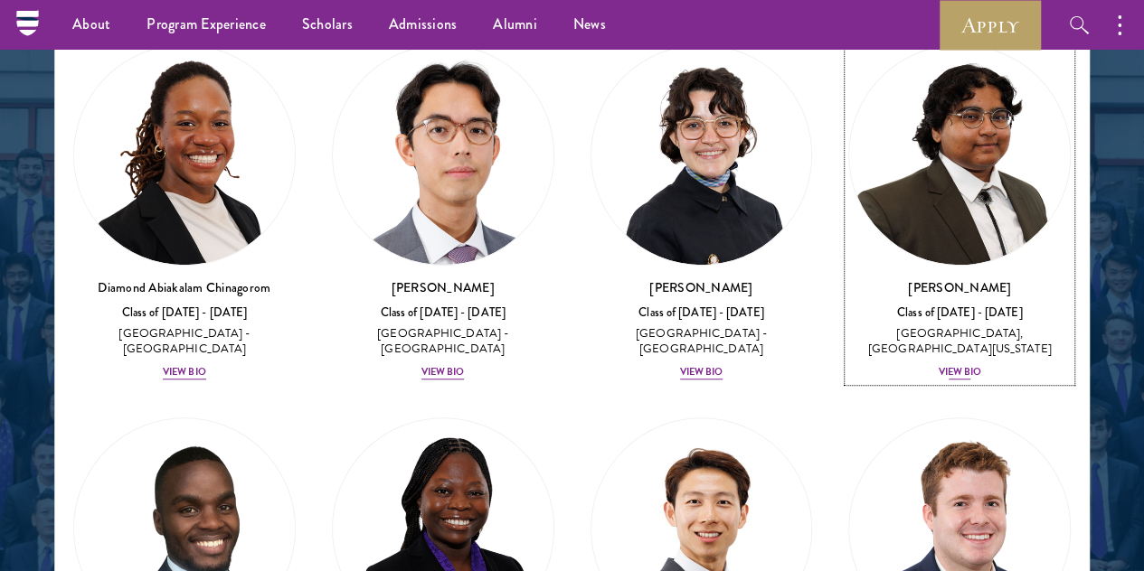
click at [848, 326] on div "[GEOGRAPHIC_DATA], [GEOGRAPHIC_DATA][US_STATE]" at bounding box center [959, 341] width 222 height 31
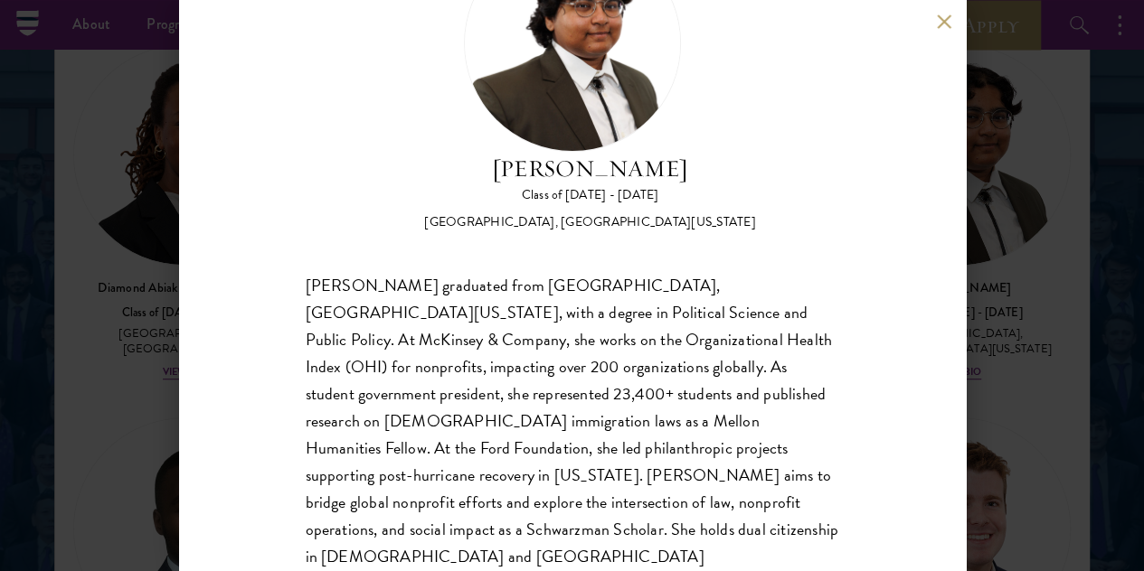
scroll to position [123, 0]
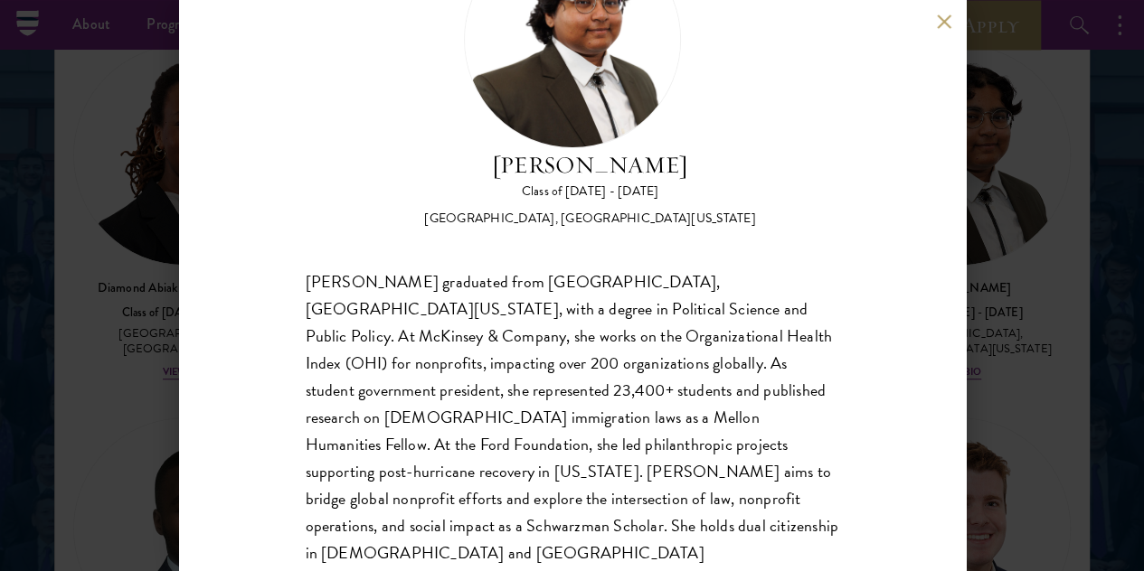
click at [938, 26] on button at bounding box center [944, 21] width 15 height 15
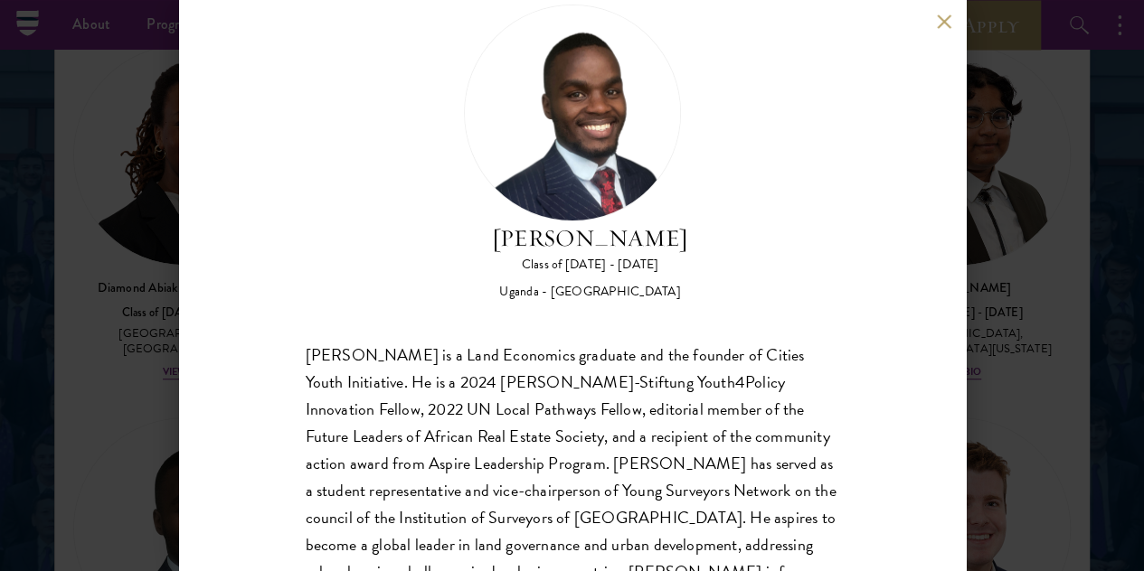
scroll to position [93, 0]
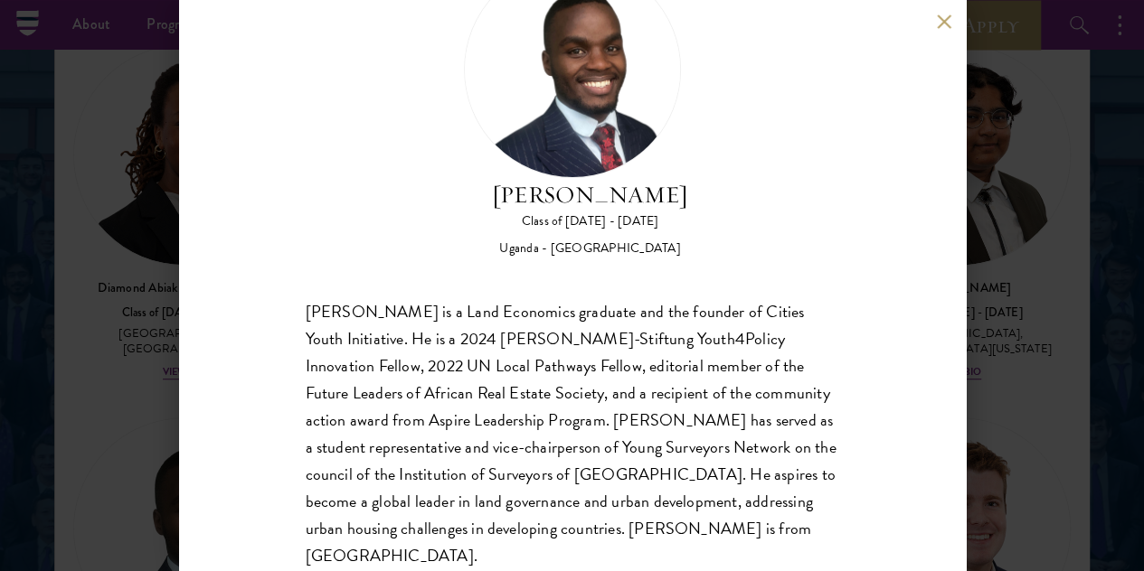
click at [944, 24] on button at bounding box center [944, 21] width 15 height 15
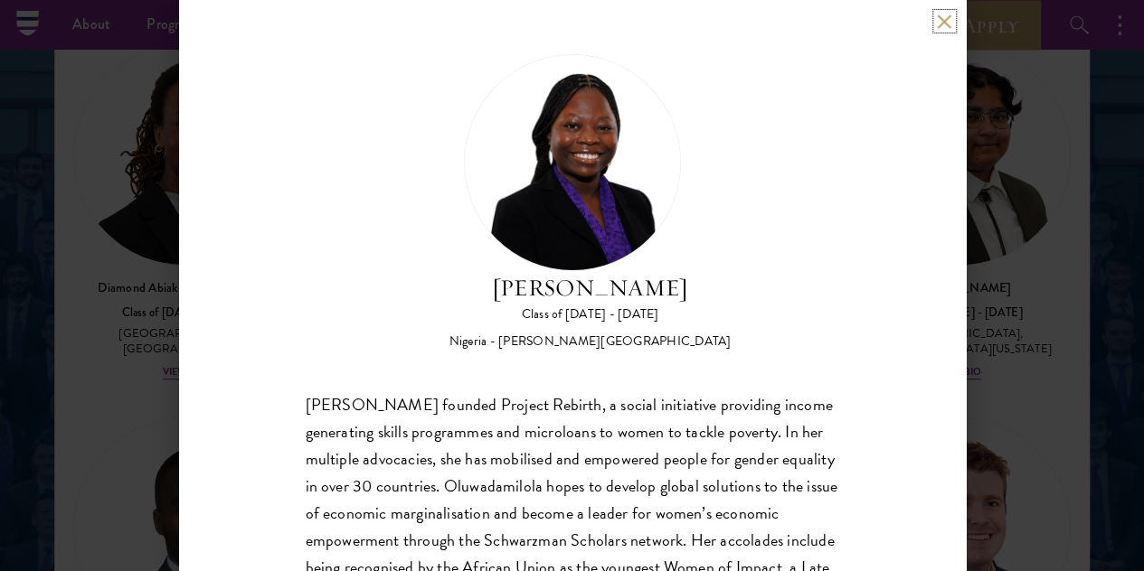
click at [948, 24] on button at bounding box center [944, 21] width 15 height 15
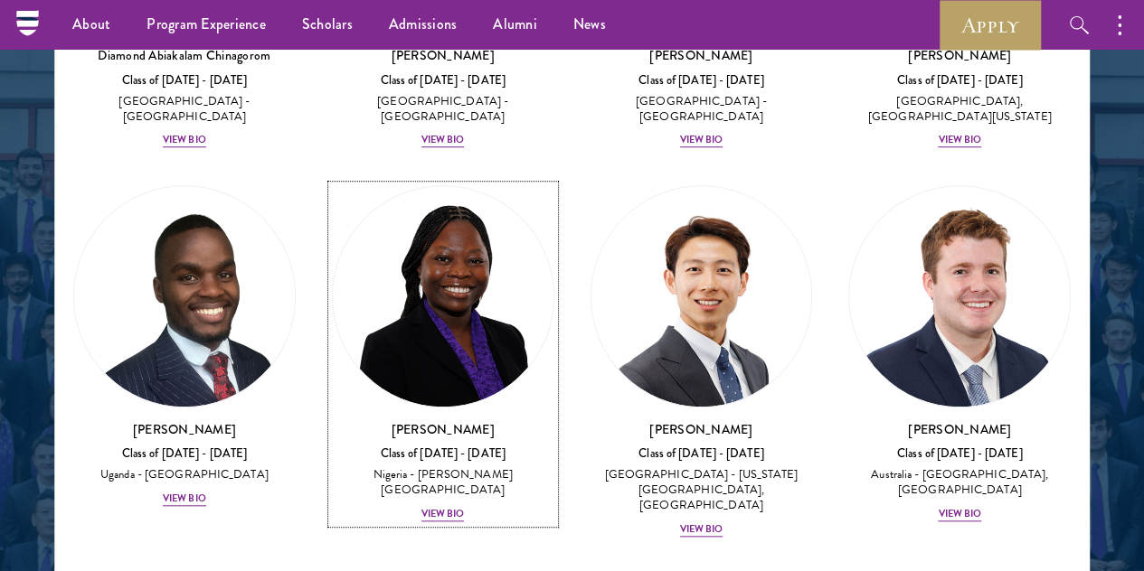
scroll to position [723, 0]
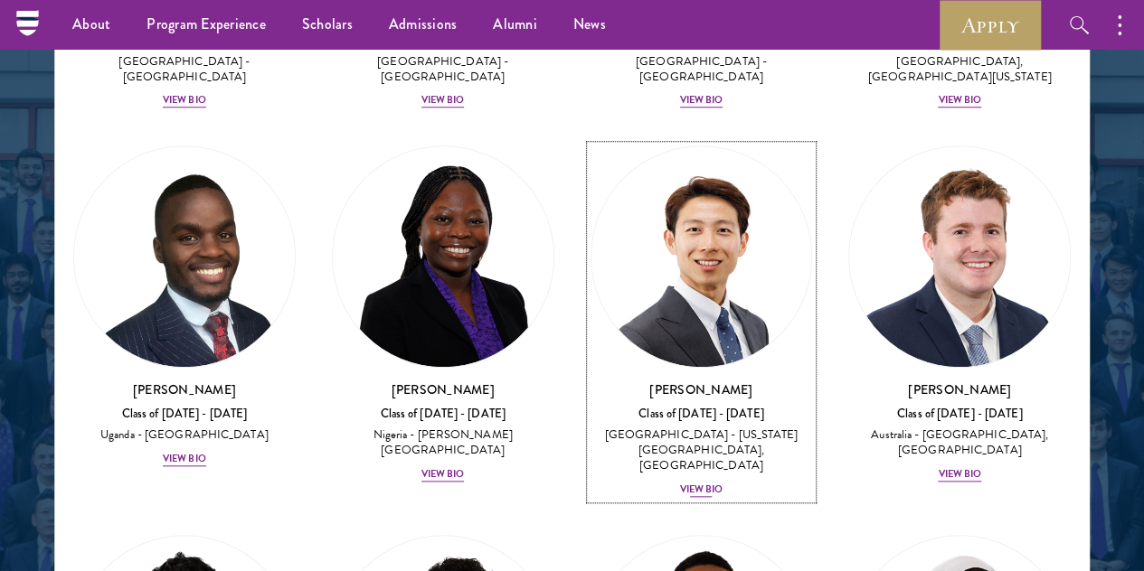
click at [590, 429] on div "[GEOGRAPHIC_DATA] - [US_STATE][GEOGRAPHIC_DATA], [GEOGRAPHIC_DATA]" at bounding box center [701, 451] width 222 height 45
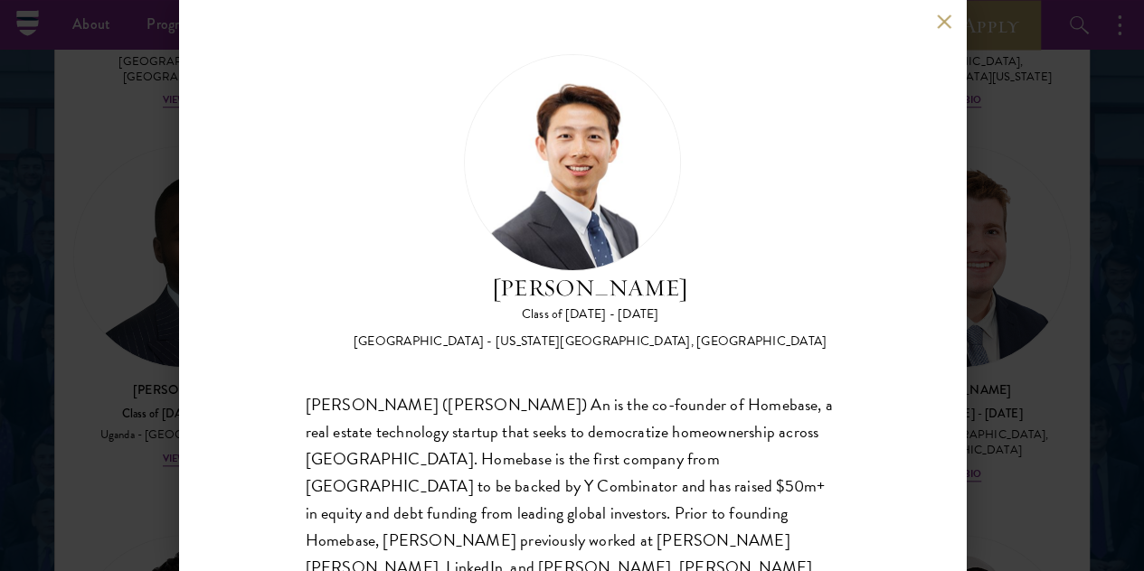
click at [937, 24] on button at bounding box center [944, 21] width 15 height 15
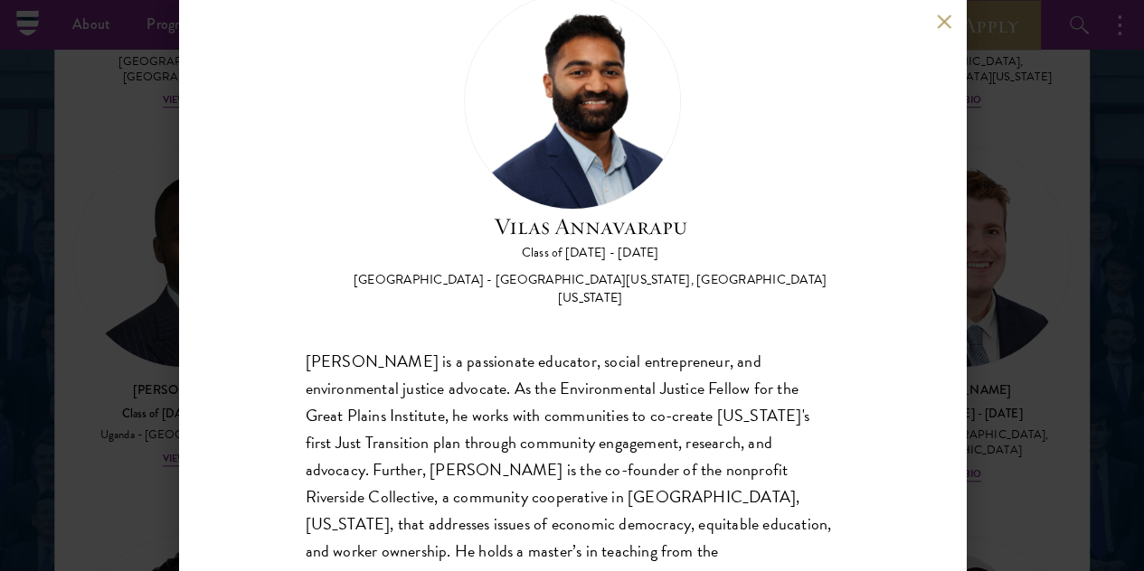
scroll to position [90, 0]
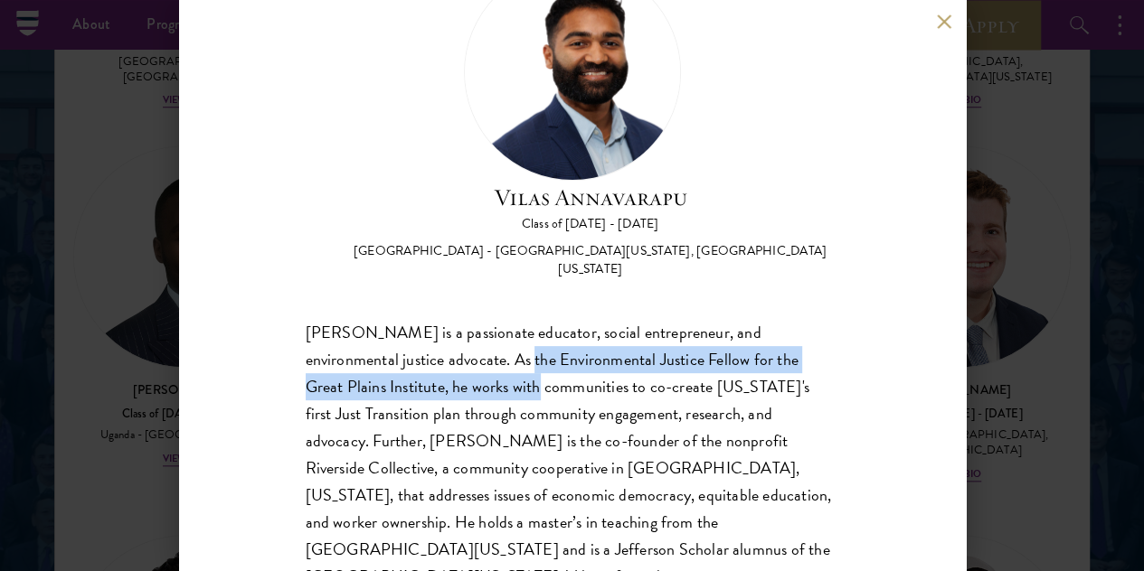
drag, startPoint x: 523, startPoint y: 270, endPoint x: 535, endPoint y: 306, distance: 38.0
click at [535, 319] on div "[PERSON_NAME] is a passionate educator, social entrepreneur, and environmental …" at bounding box center [572, 468] width 533 height 299
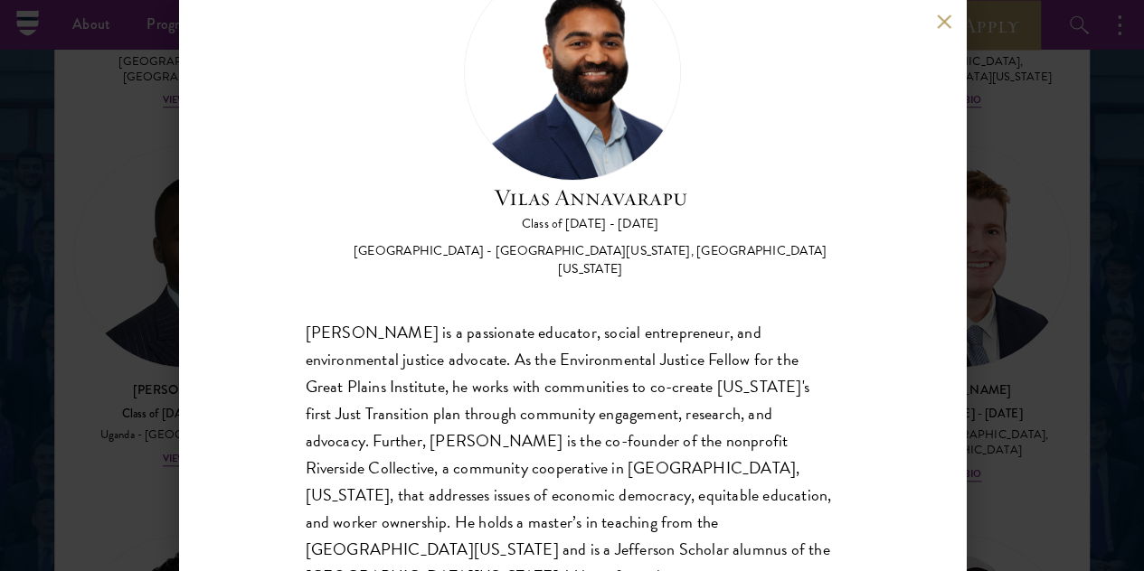
scroll to position [0, 0]
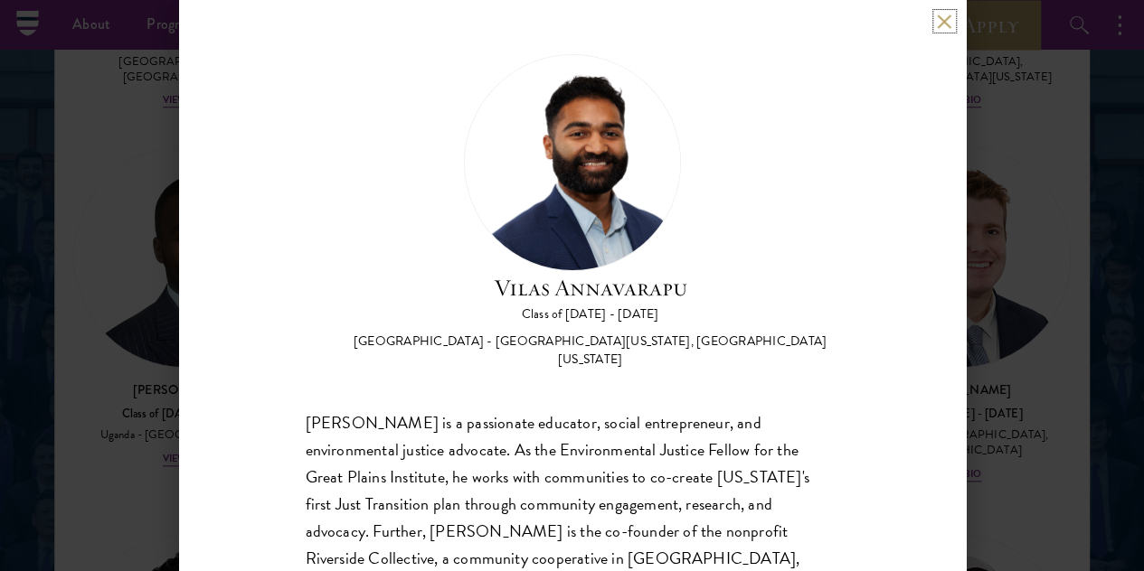
click at [937, 19] on button at bounding box center [944, 21] width 15 height 15
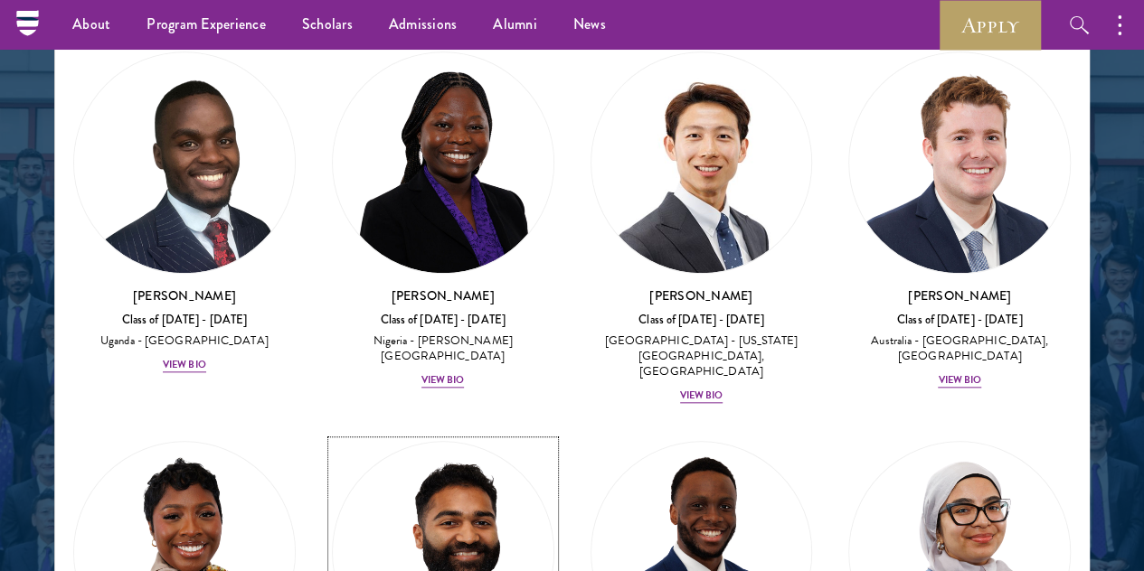
scroll to position [904, 0]
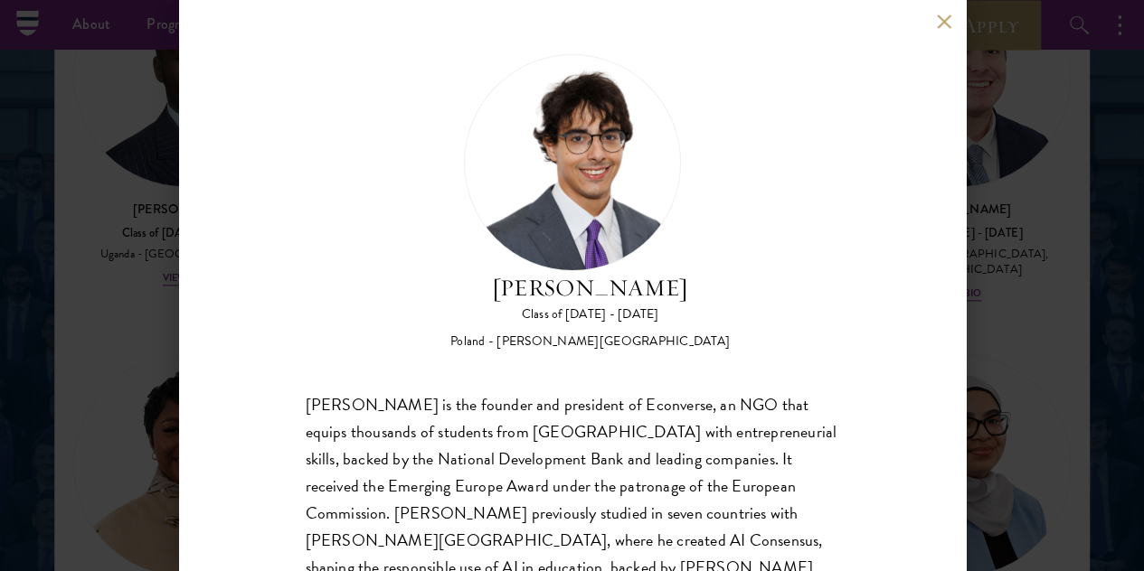
drag, startPoint x: 577, startPoint y: 329, endPoint x: 576, endPoint y: 339, distance: 10.0
click at [576, 391] on div "[PERSON_NAME] is the founder and president of Econverse, an NGO that equips tho…" at bounding box center [572, 540] width 533 height 299
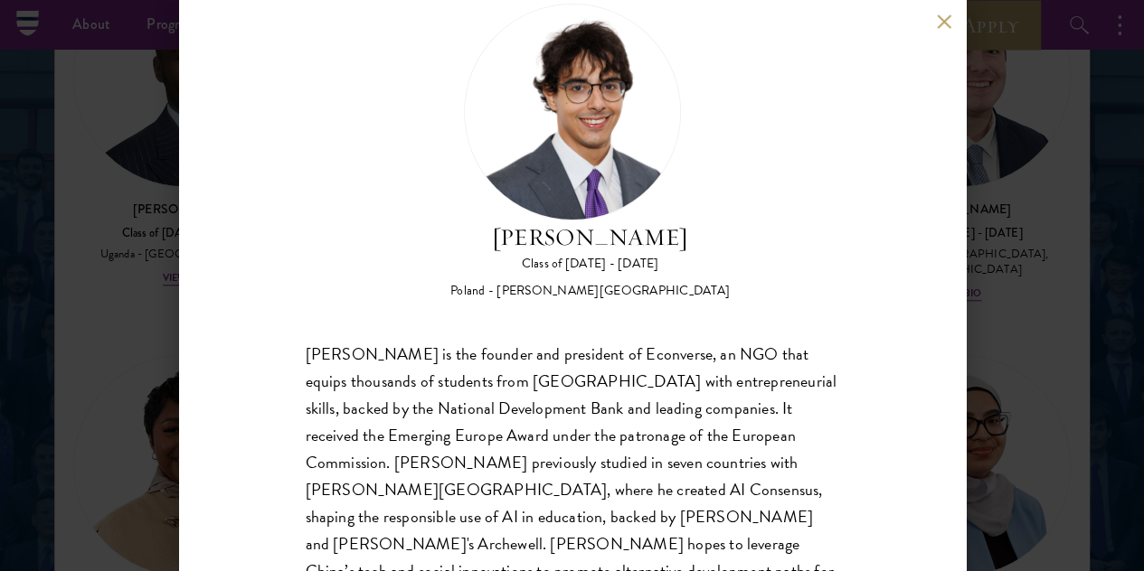
scroll to position [90, 0]
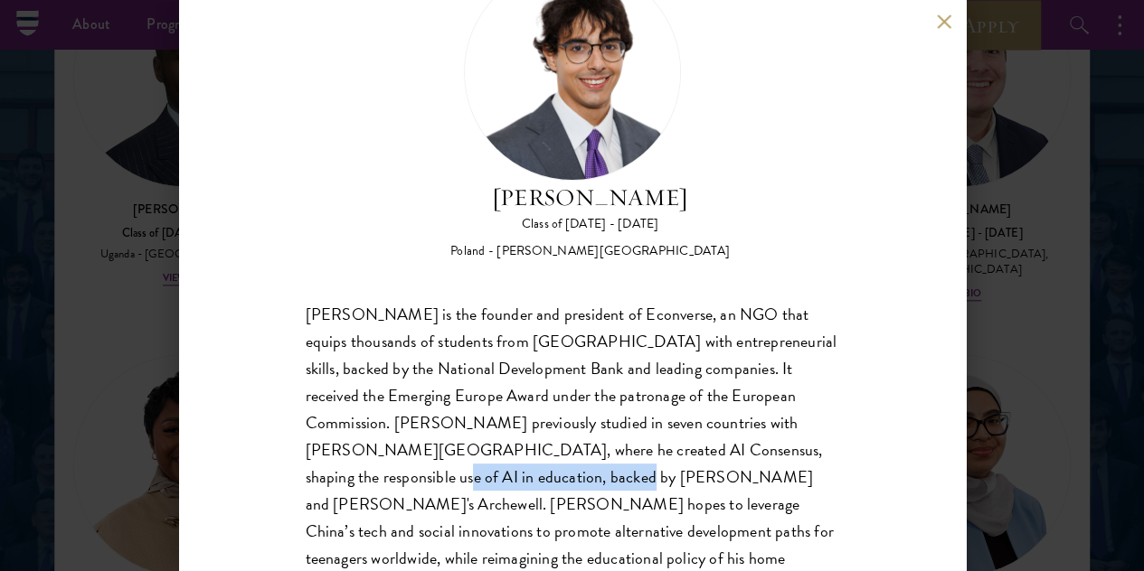
drag, startPoint x: 587, startPoint y: 415, endPoint x: 382, endPoint y: 420, distance: 205.3
click at [382, 420] on div "[PERSON_NAME] is the founder and president of Econverse, an NGO that equips tho…" at bounding box center [572, 450] width 533 height 299
copy div "[PERSON_NAME] and [PERSON_NAME]'s Archewell"
click at [620, 355] on div "[PERSON_NAME] is the founder and president of Econverse, an NGO that equips tho…" at bounding box center [572, 450] width 533 height 299
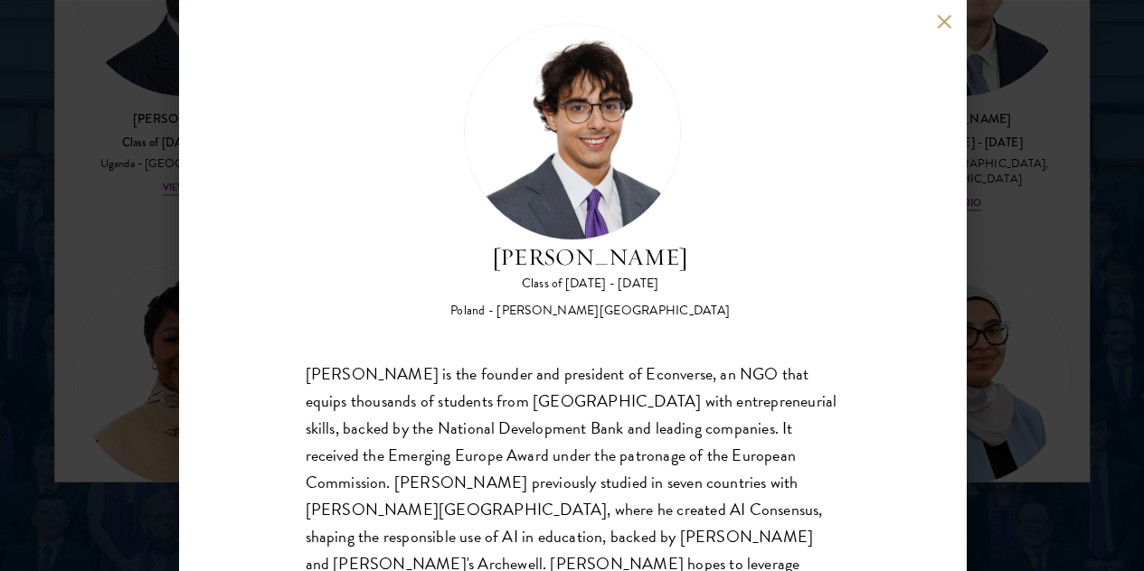
scroll to position [0, 0]
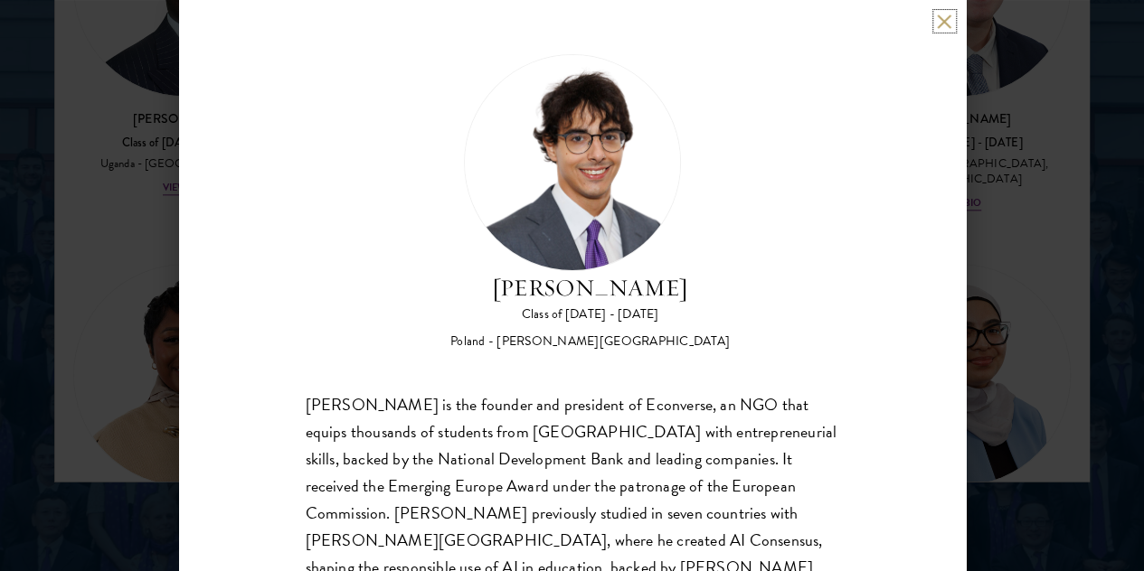
click at [941, 24] on button at bounding box center [944, 21] width 15 height 15
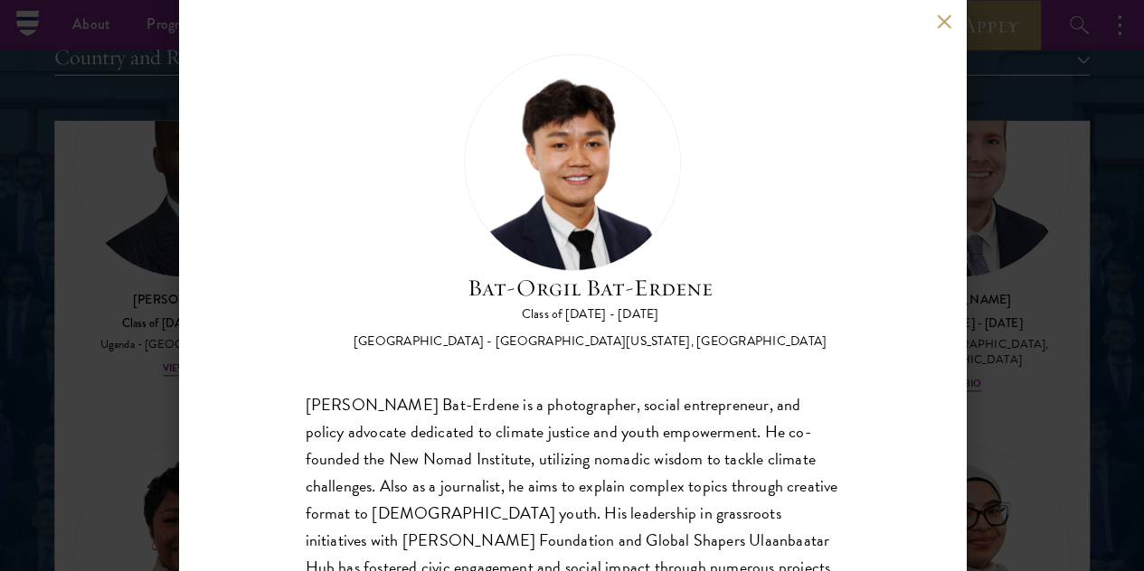
scroll to position [2237, 0]
click at [947, 15] on button at bounding box center [944, 21] width 15 height 15
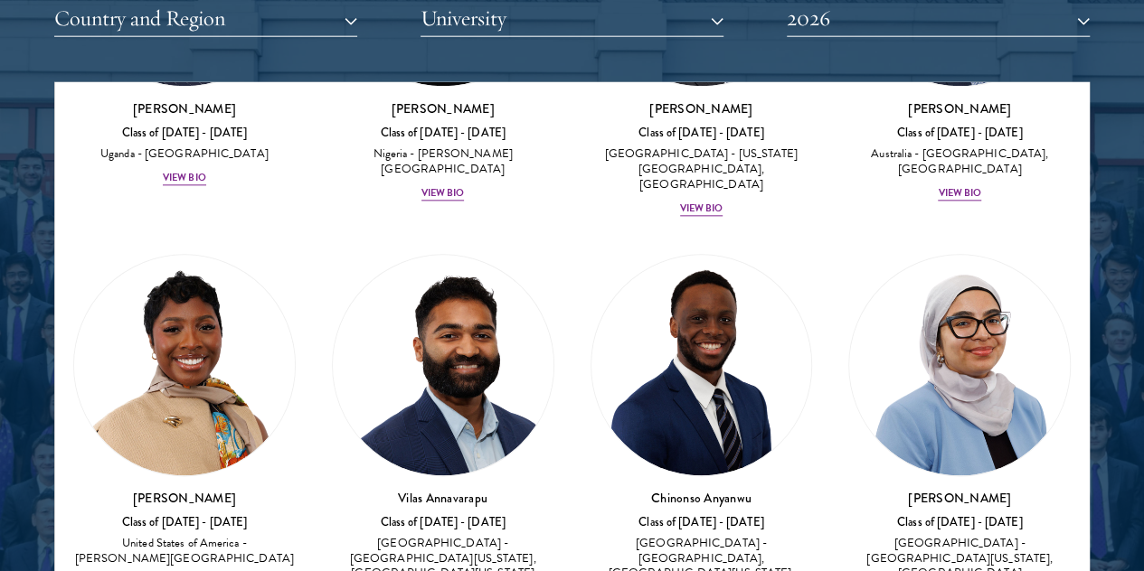
scroll to position [1085, 0]
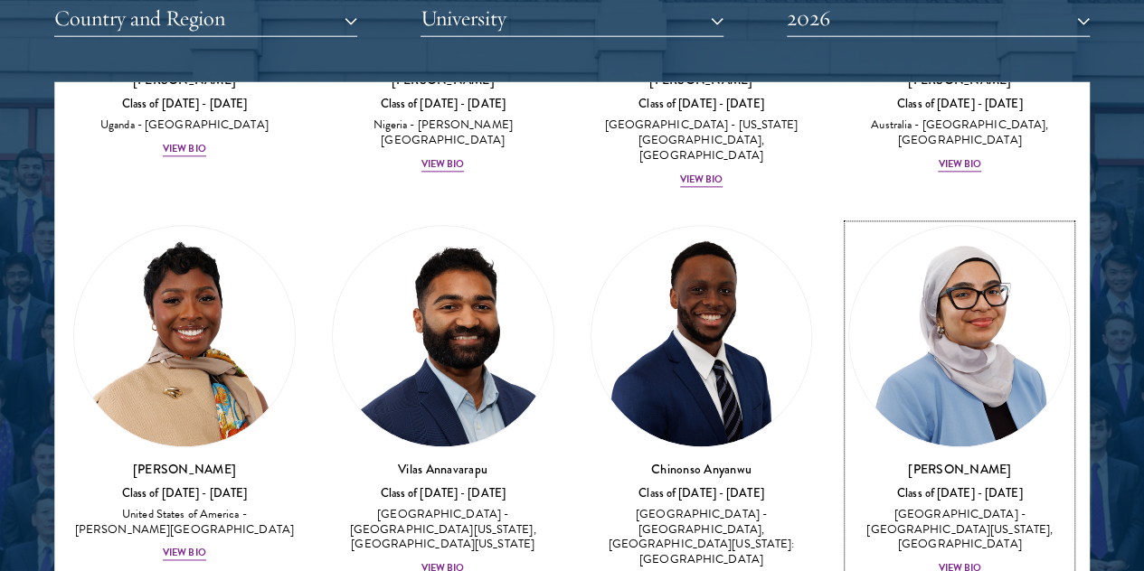
click at [938, 562] on div "View Bio" at bounding box center [959, 569] width 43 height 14
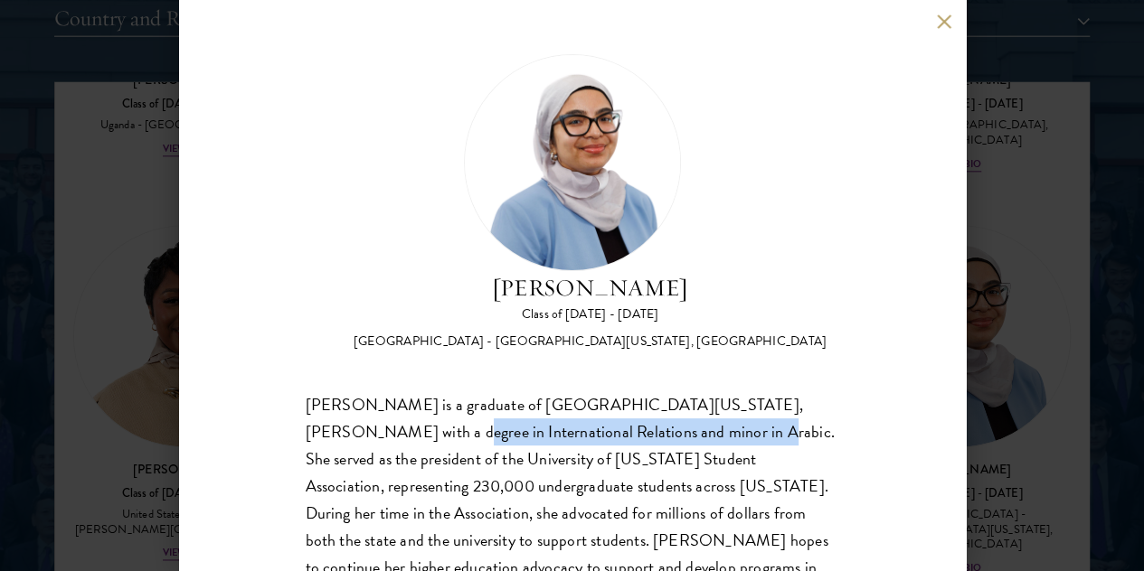
drag, startPoint x: 333, startPoint y: 356, endPoint x: 656, endPoint y: 361, distance: 323.7
click at [656, 391] on div "[PERSON_NAME] is a graduate of [GEOGRAPHIC_DATA][US_STATE], [PERSON_NAME] with …" at bounding box center [572, 526] width 533 height 271
click at [657, 391] on div "[PERSON_NAME] is a graduate of [GEOGRAPHIC_DATA][US_STATE], [PERSON_NAME] with …" at bounding box center [572, 526] width 533 height 271
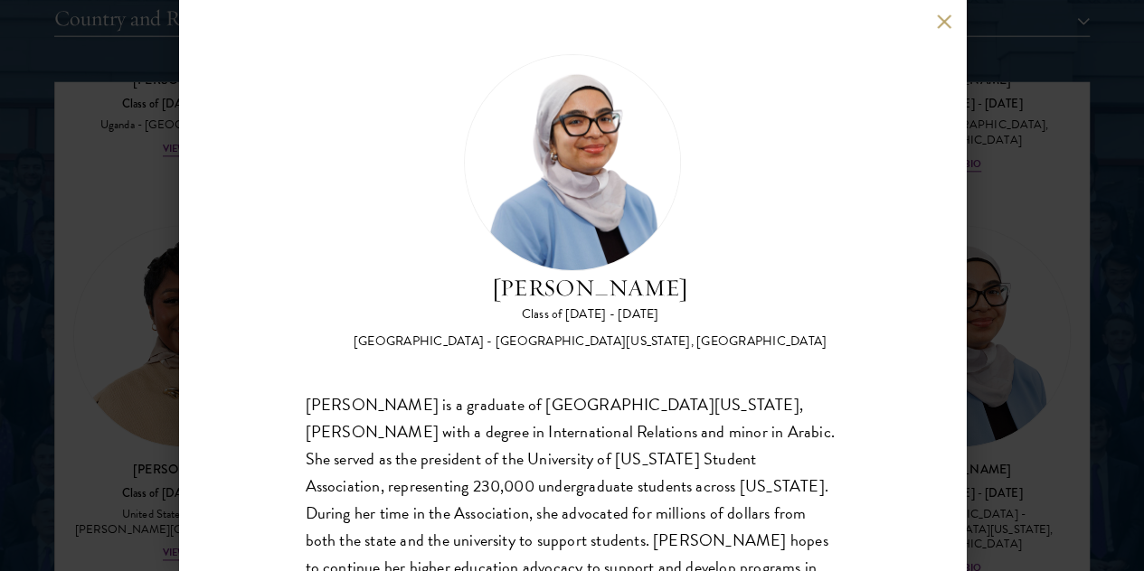
scroll to position [33, 0]
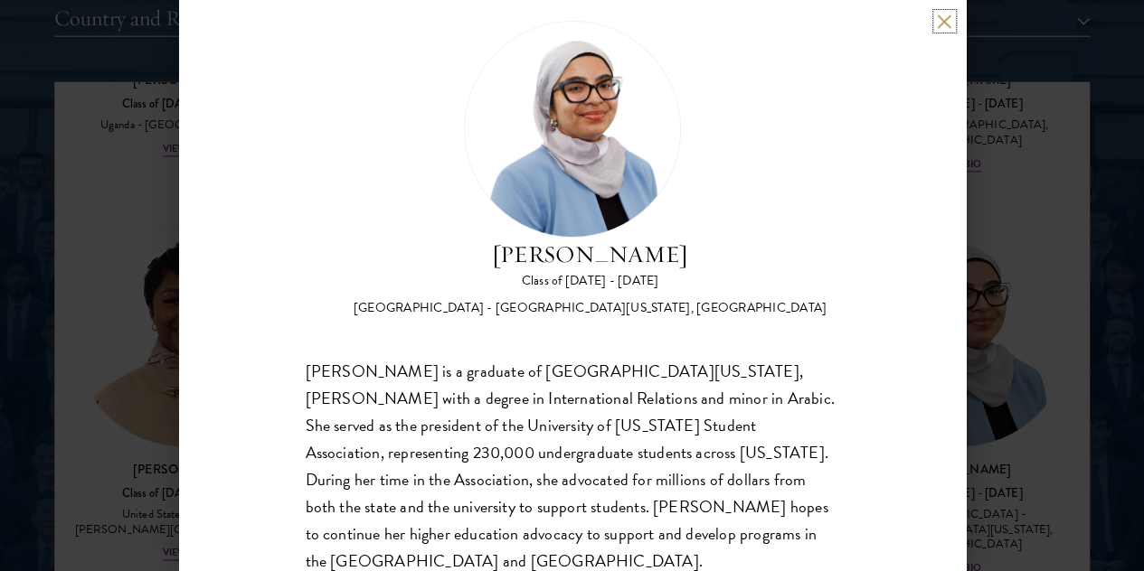
click at [944, 21] on button at bounding box center [944, 21] width 15 height 15
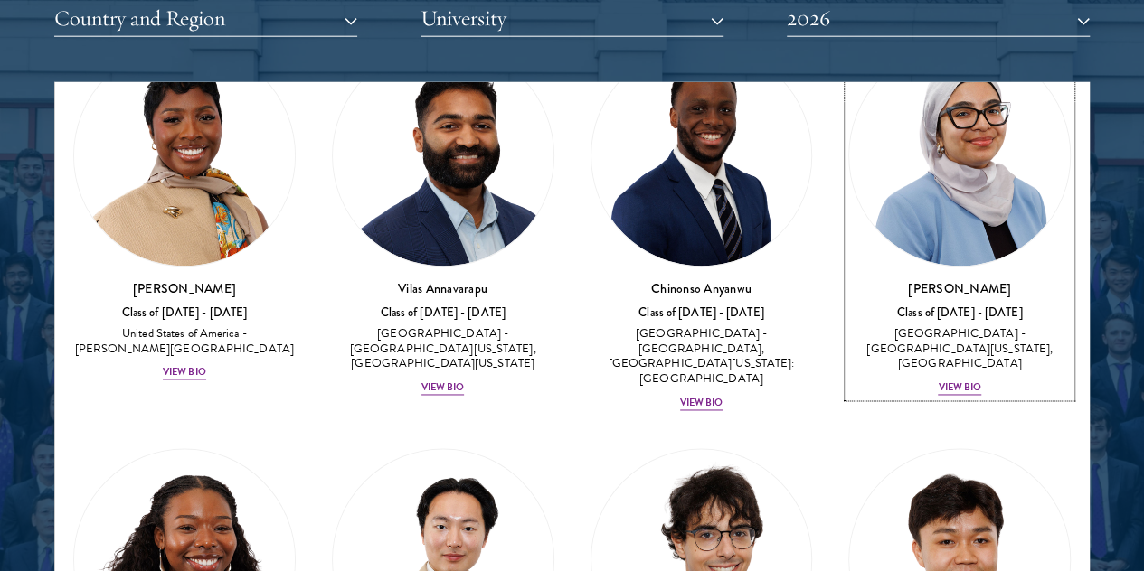
scroll to position [1356, 0]
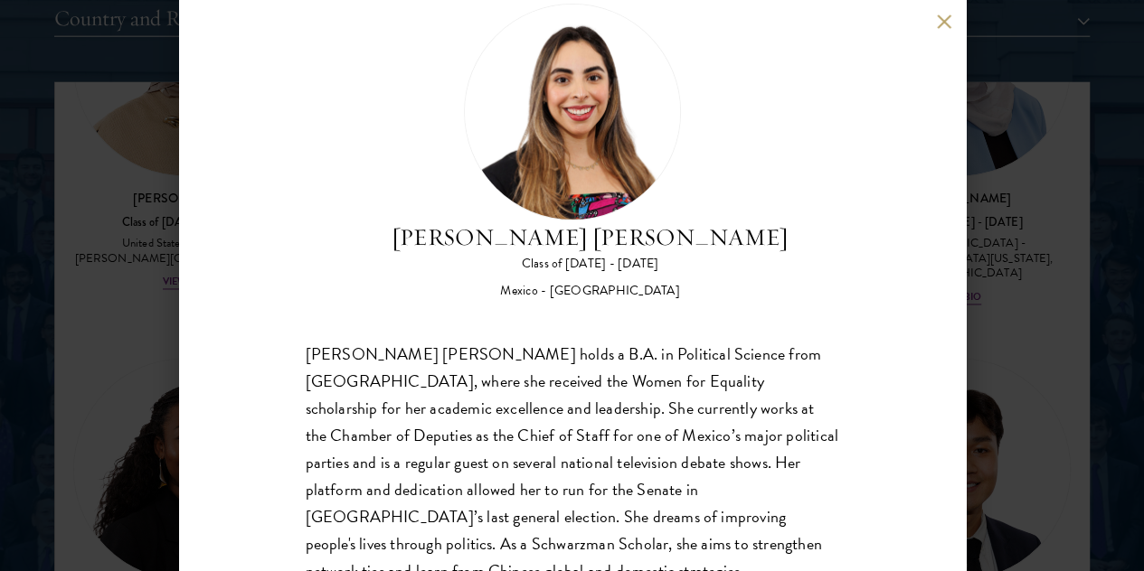
scroll to position [90, 0]
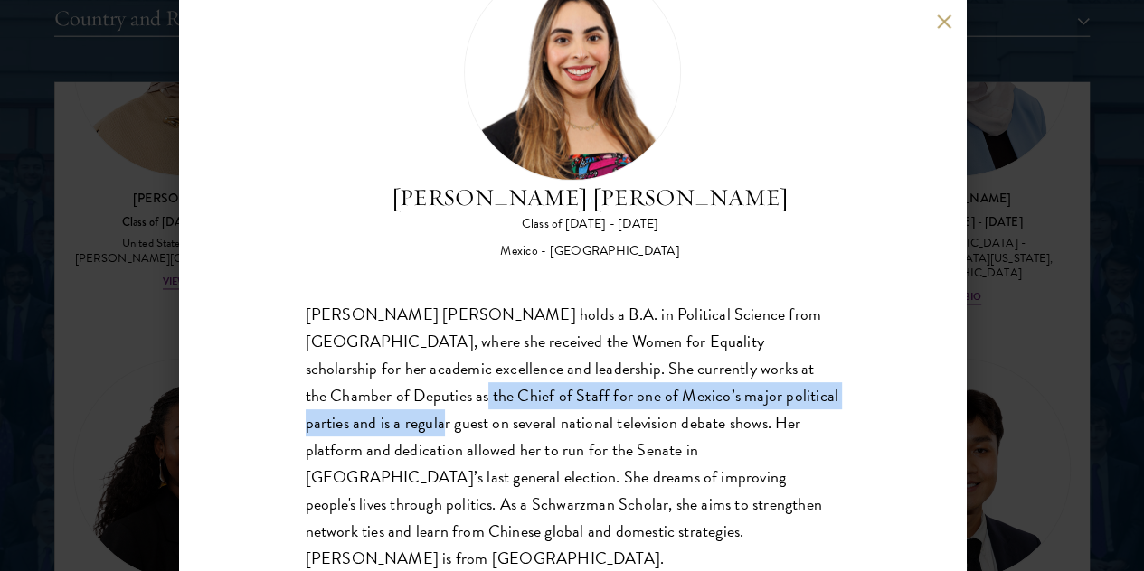
drag, startPoint x: 522, startPoint y: 330, endPoint x: 523, endPoint y: 344, distance: 14.5
click at [523, 344] on div "[PERSON_NAME] [PERSON_NAME] holds a B.A. in Political Science from [GEOGRAPHIC_…" at bounding box center [572, 436] width 533 height 271
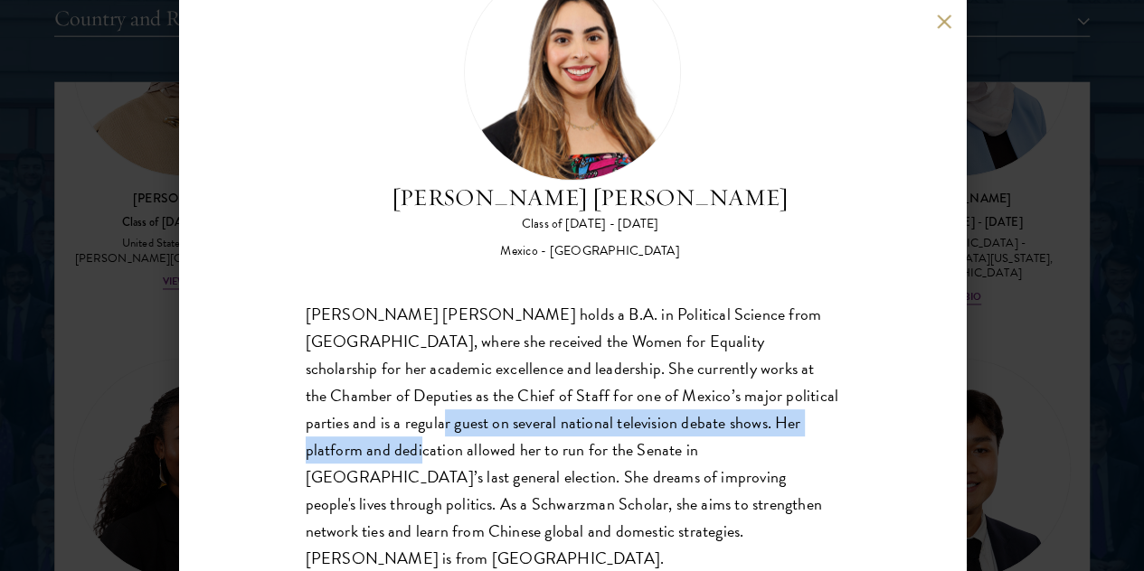
drag, startPoint x: 521, startPoint y: 351, endPoint x: 514, endPoint y: 373, distance: 23.7
click at [514, 373] on div "[PERSON_NAME] [PERSON_NAME] holds a B.A. in Political Science from [GEOGRAPHIC_…" at bounding box center [572, 436] width 533 height 271
click at [937, 24] on button at bounding box center [944, 21] width 15 height 15
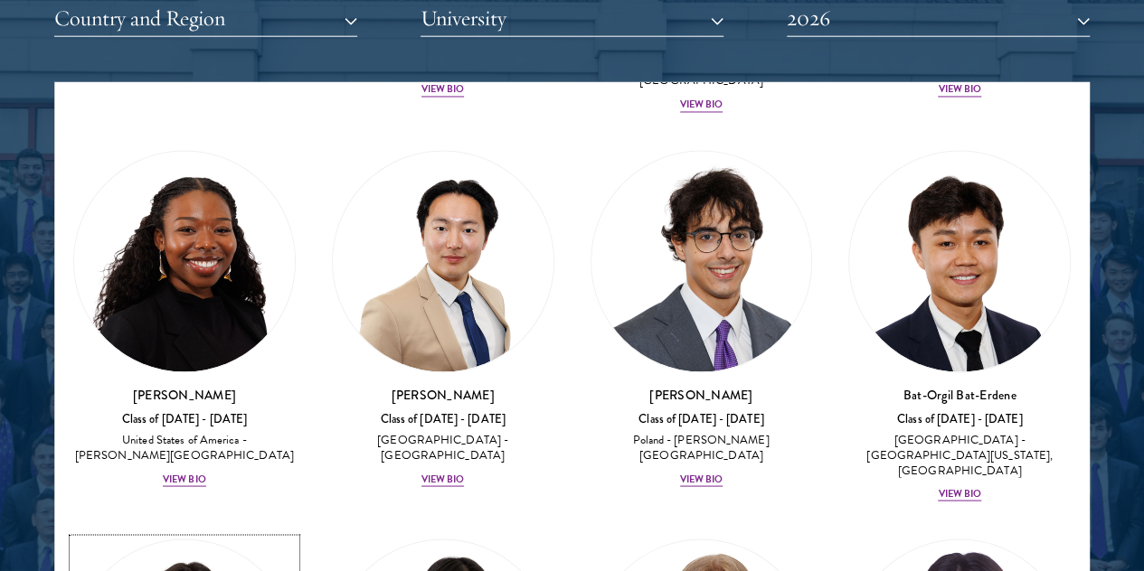
scroll to position [1627, 0]
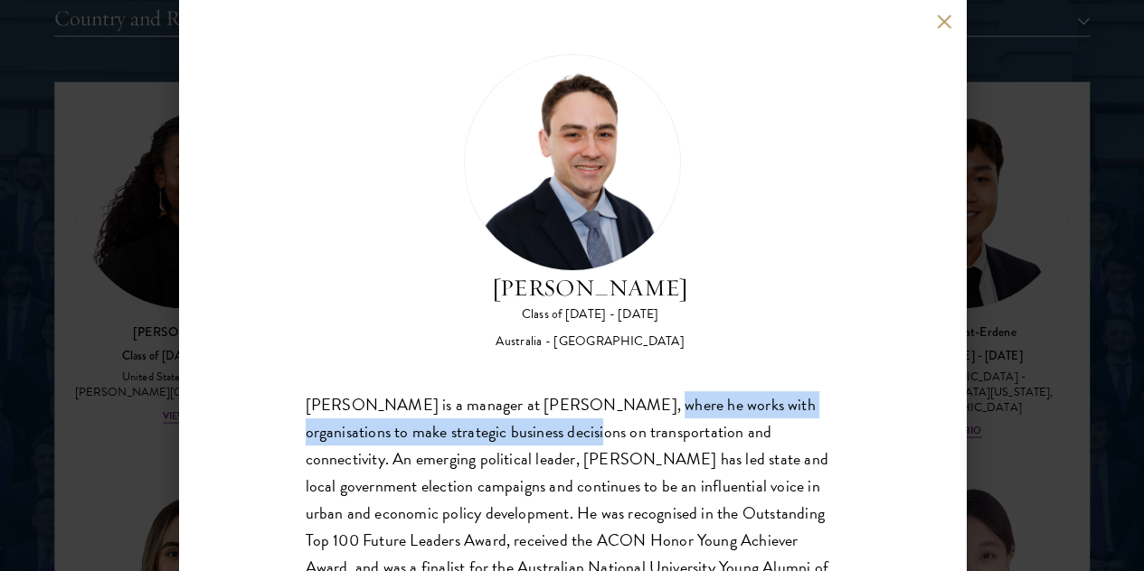
drag, startPoint x: 639, startPoint y: 332, endPoint x: 638, endPoint y: 346, distance: 14.5
click at [638, 391] on div "[PERSON_NAME] is a manager at [PERSON_NAME], where he works with organisations …" at bounding box center [572, 526] width 533 height 271
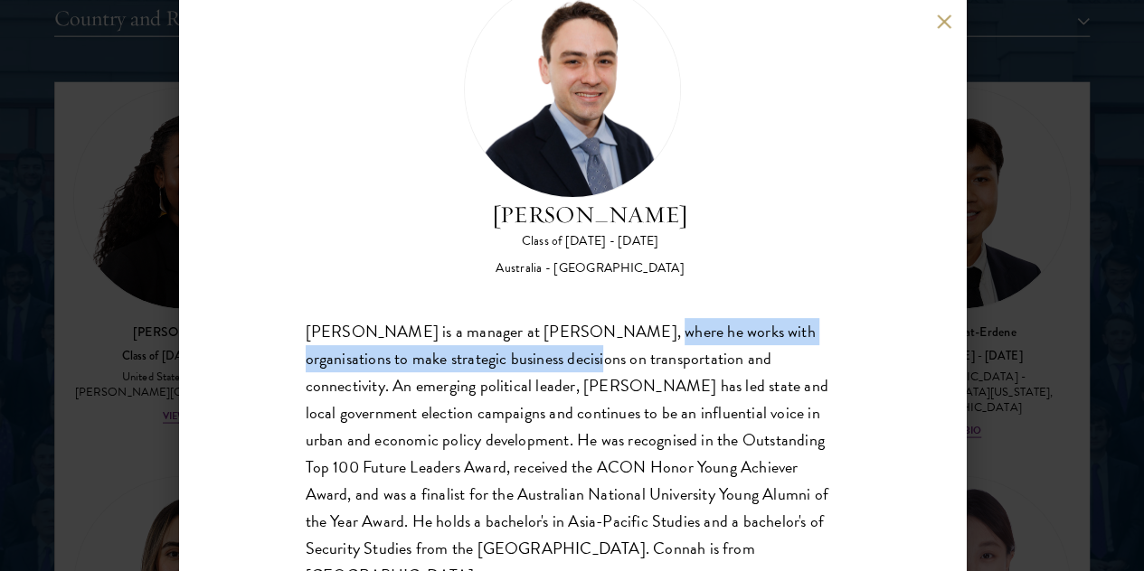
scroll to position [93, 0]
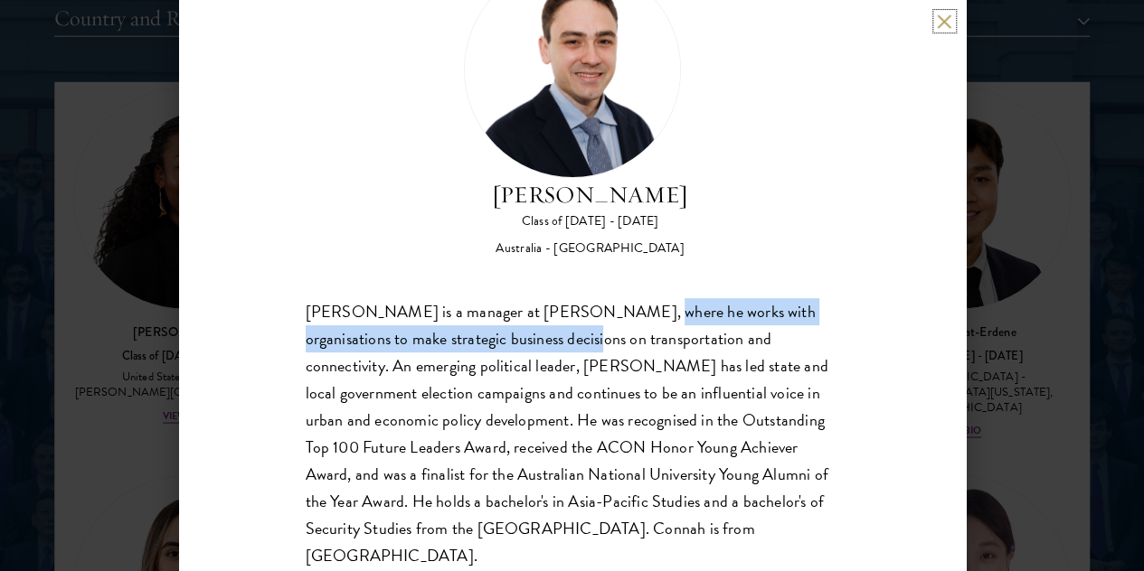
click at [937, 24] on button at bounding box center [944, 21] width 15 height 15
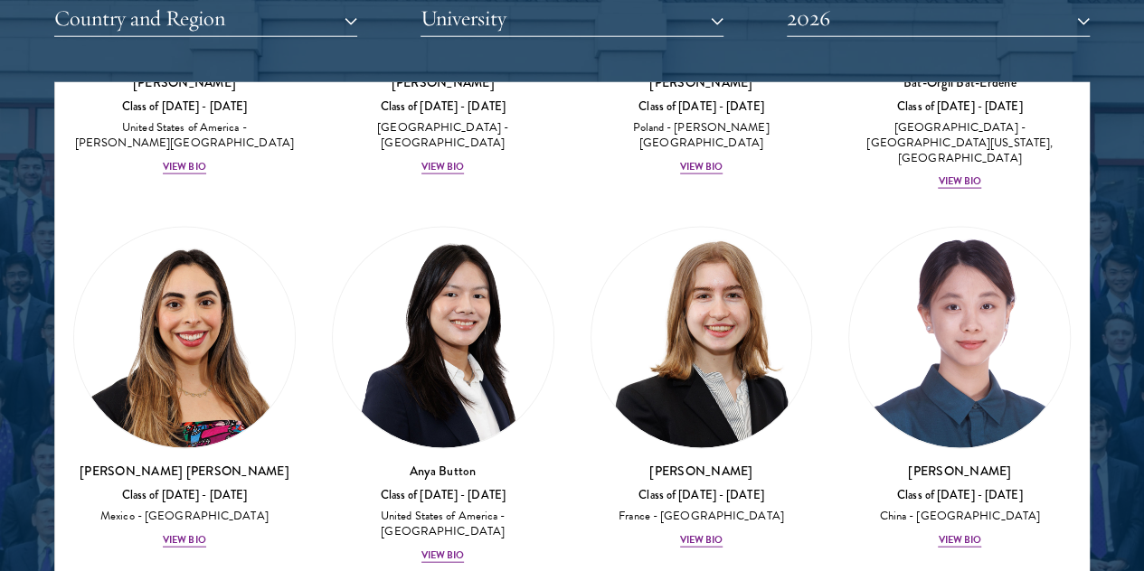
scroll to position [1989, 0]
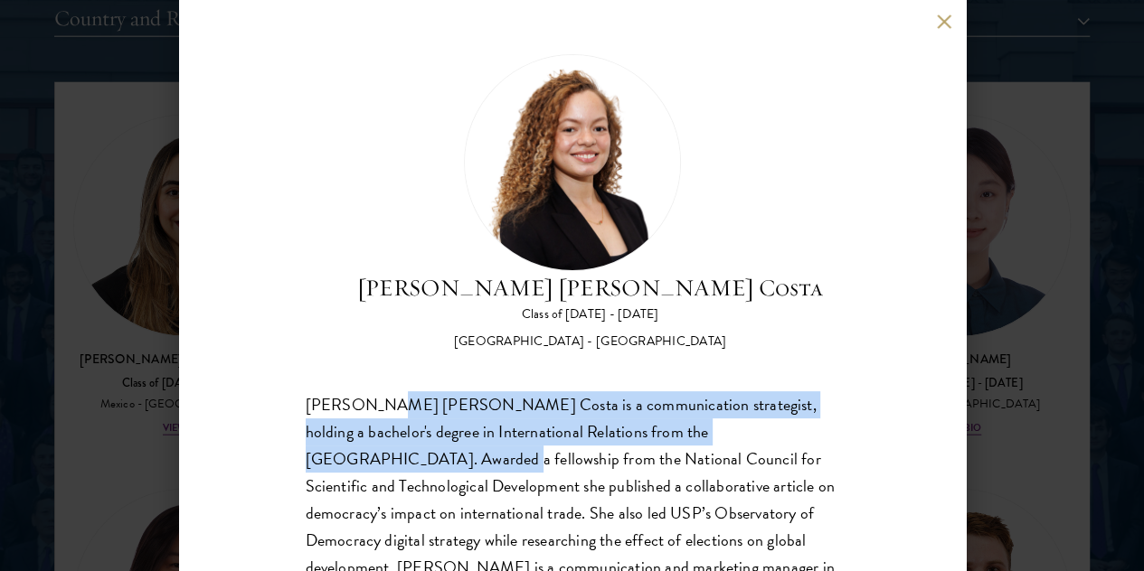
drag, startPoint x: 384, startPoint y: 325, endPoint x: 392, endPoint y: 393, distance: 68.3
click at [392, 393] on div "[PERSON_NAME] [PERSON_NAME] Costa is a communication strategist, holding a bach…" at bounding box center [572, 540] width 533 height 299
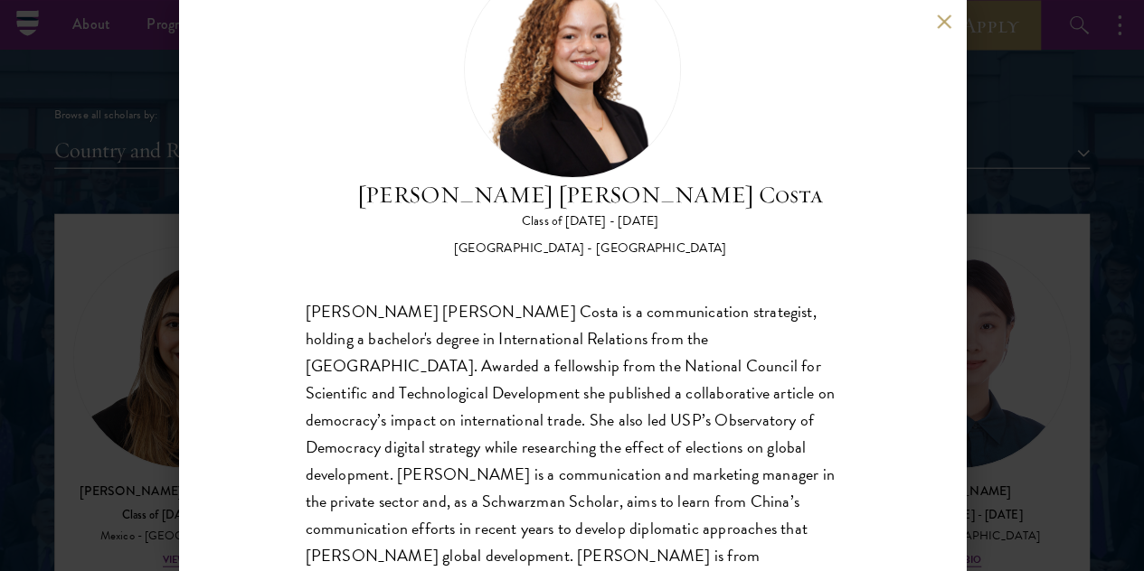
scroll to position [2095, 0]
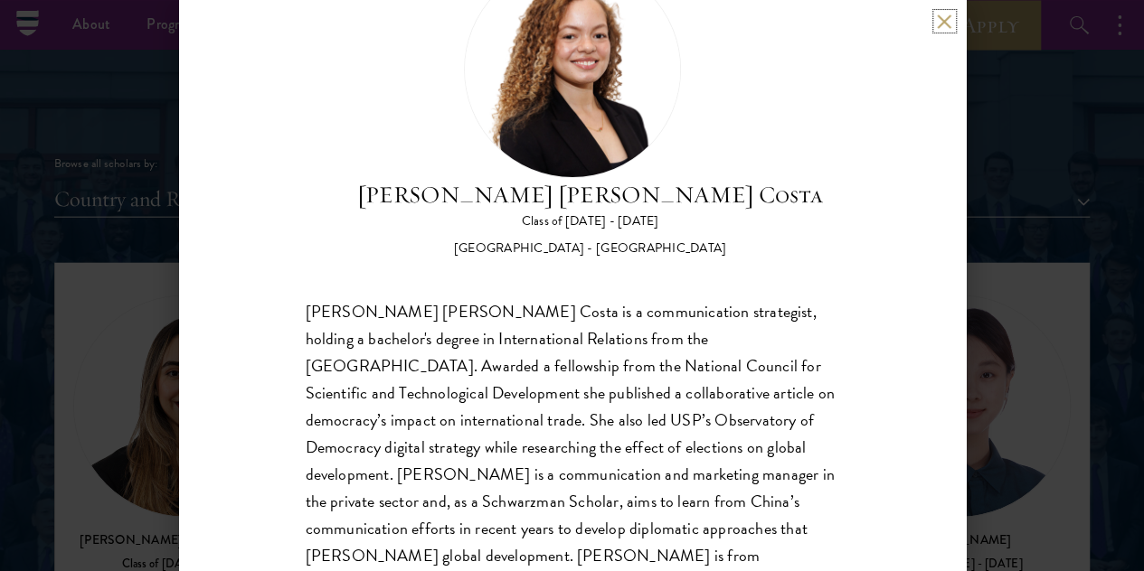
click at [938, 24] on button at bounding box center [944, 21] width 15 height 15
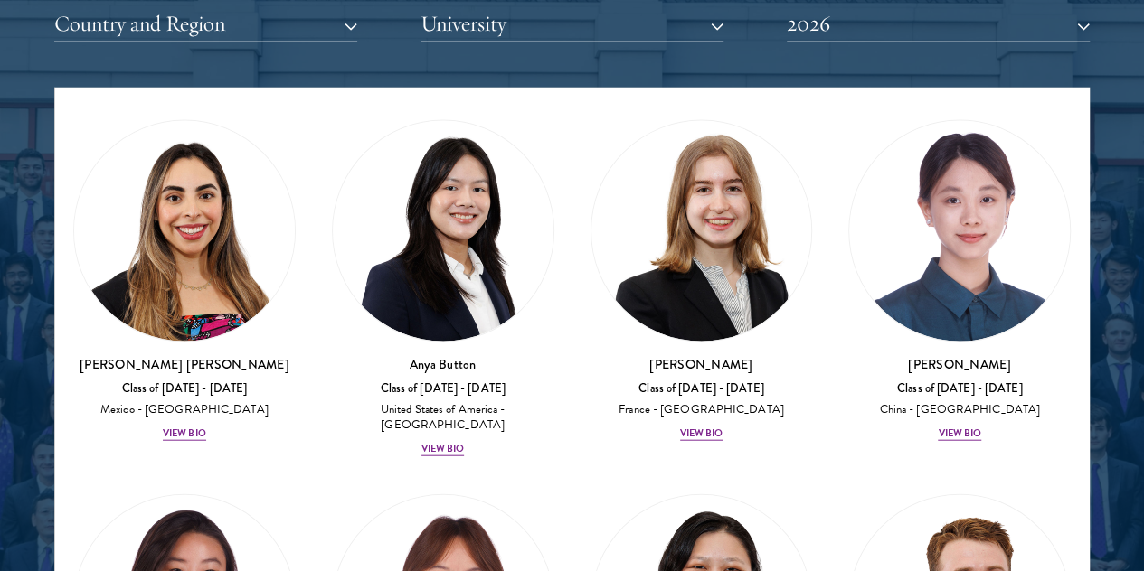
scroll to position [2361, 0]
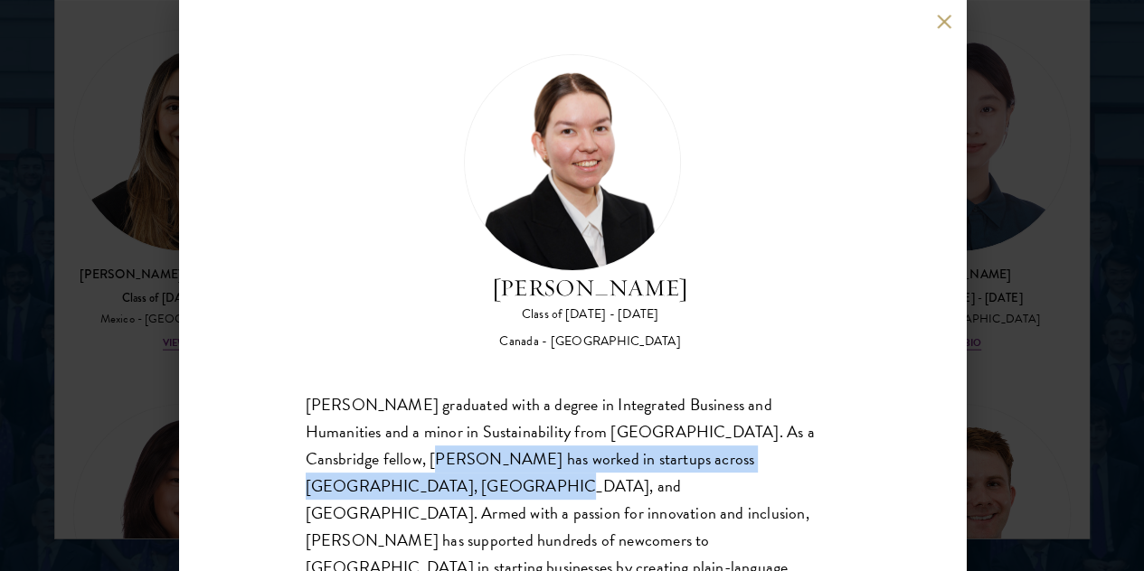
drag, startPoint x: 434, startPoint y: 382, endPoint x: 448, endPoint y: 408, distance: 29.2
click at [448, 408] on div "[PERSON_NAME] graduated with a degree in Integrated Business and Humanities and…" at bounding box center [572, 554] width 533 height 326
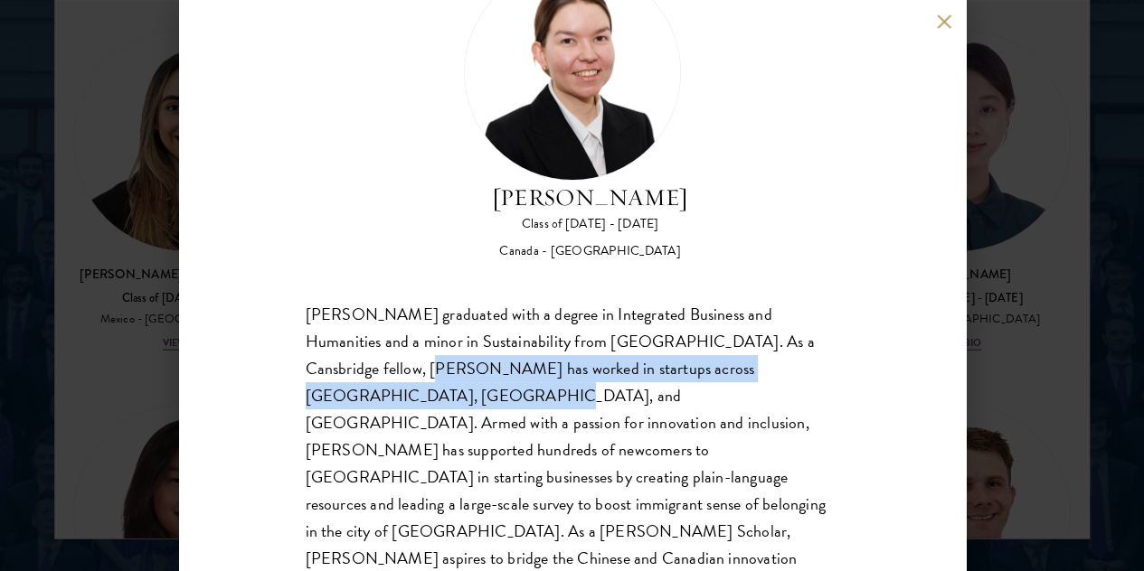
scroll to position [93, 0]
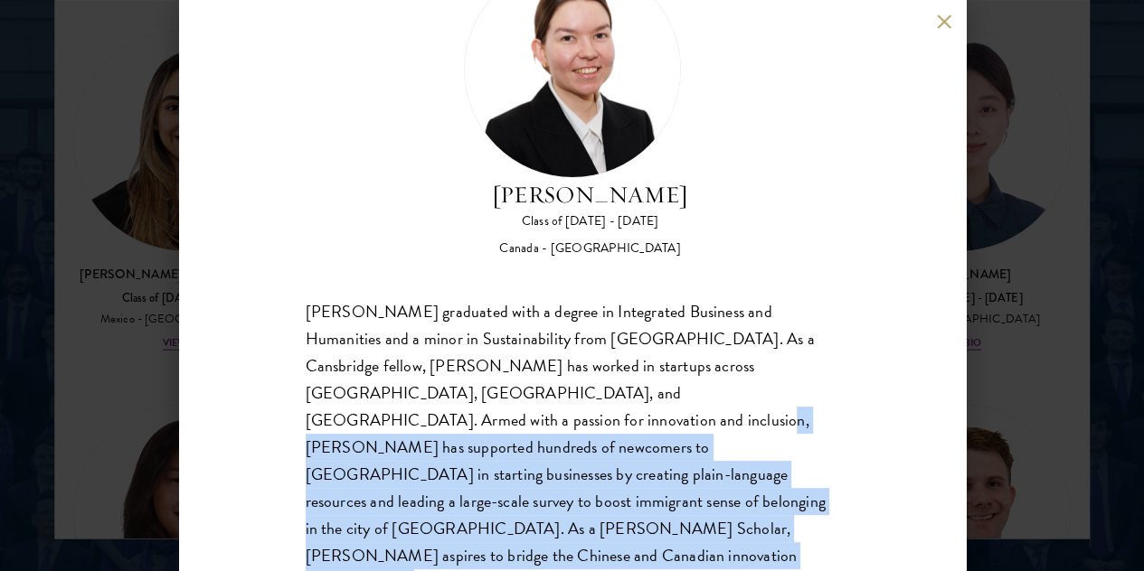
drag, startPoint x: 474, startPoint y: 348, endPoint x: 596, endPoint y: 509, distance: 202.0
click at [584, 515] on div "[PERSON_NAME] graduated with a degree in Integrated Business and Humanities and…" at bounding box center [572, 461] width 533 height 326
click at [521, 487] on div "[PERSON_NAME] graduated with a degree in Integrated Business and Humanities and…" at bounding box center [572, 461] width 533 height 326
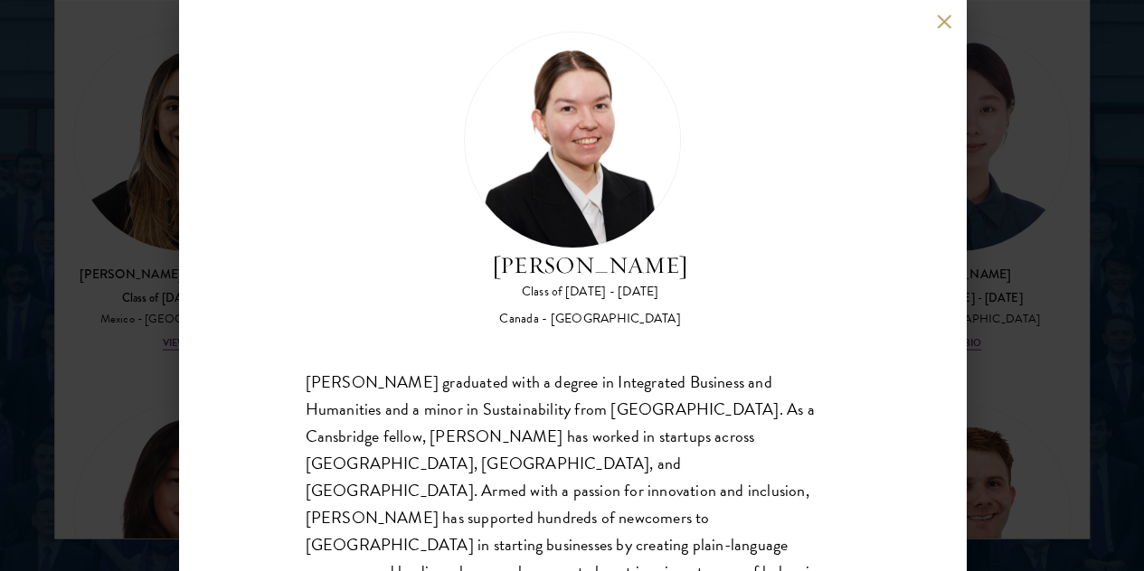
scroll to position [0, 0]
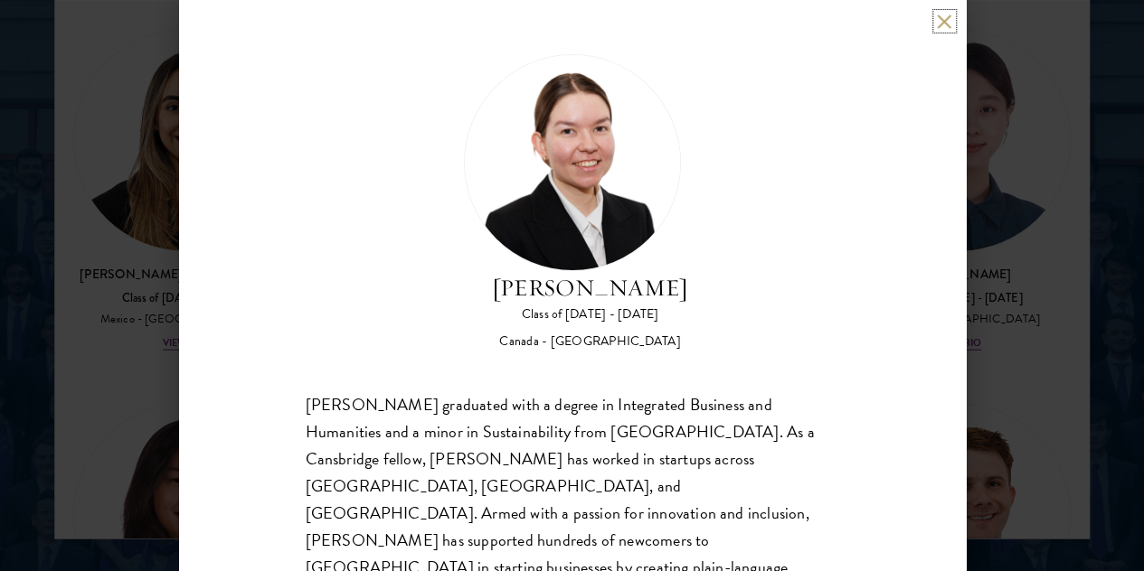
click at [944, 21] on button at bounding box center [944, 21] width 15 height 15
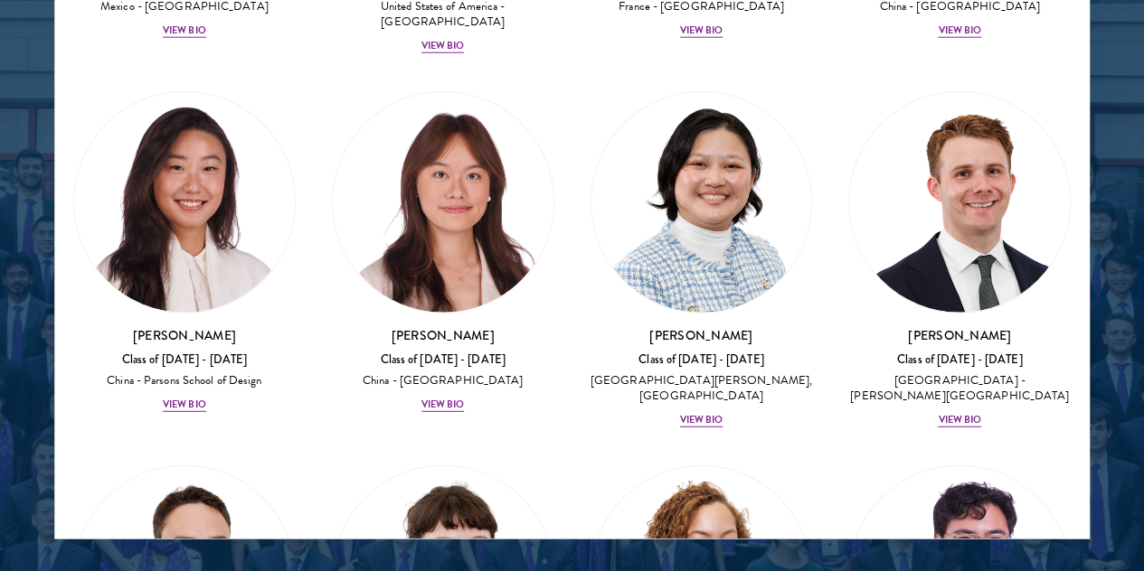
scroll to position [2441, 0]
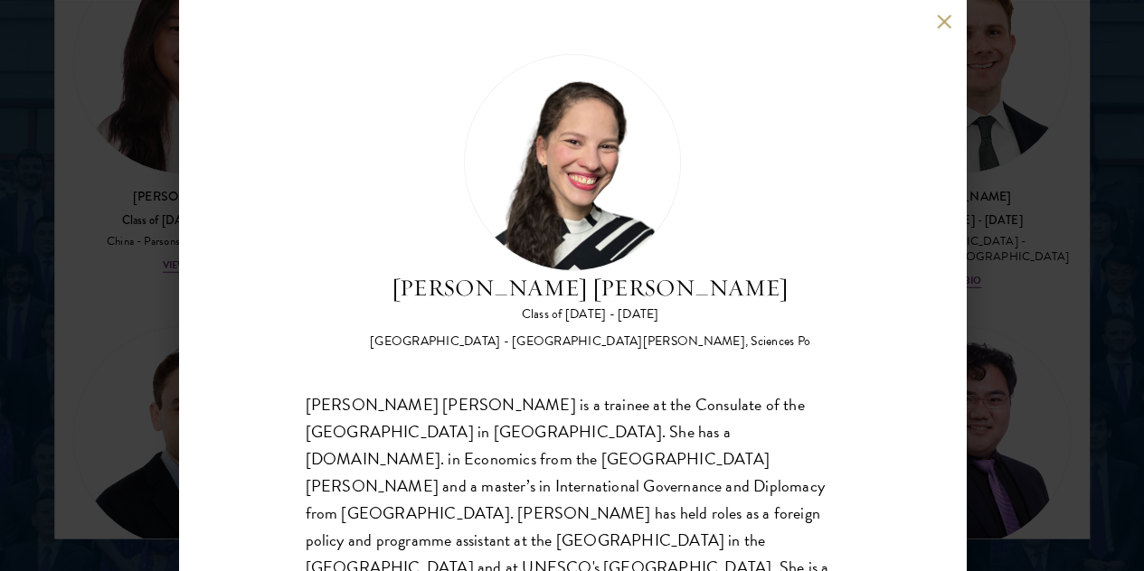
click at [942, 21] on button at bounding box center [944, 21] width 15 height 15
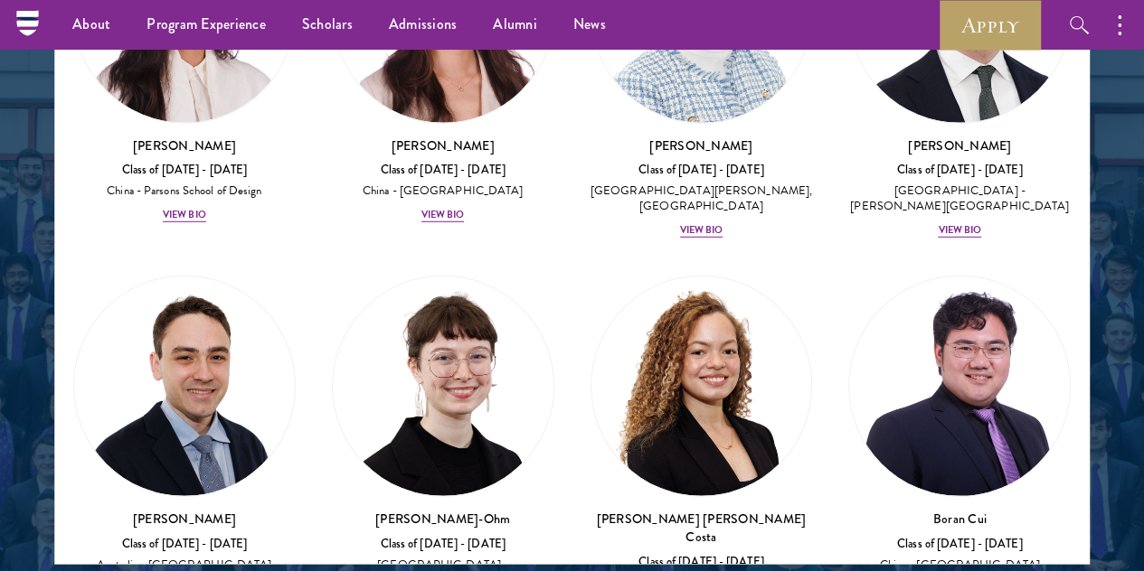
scroll to position [2622, 0]
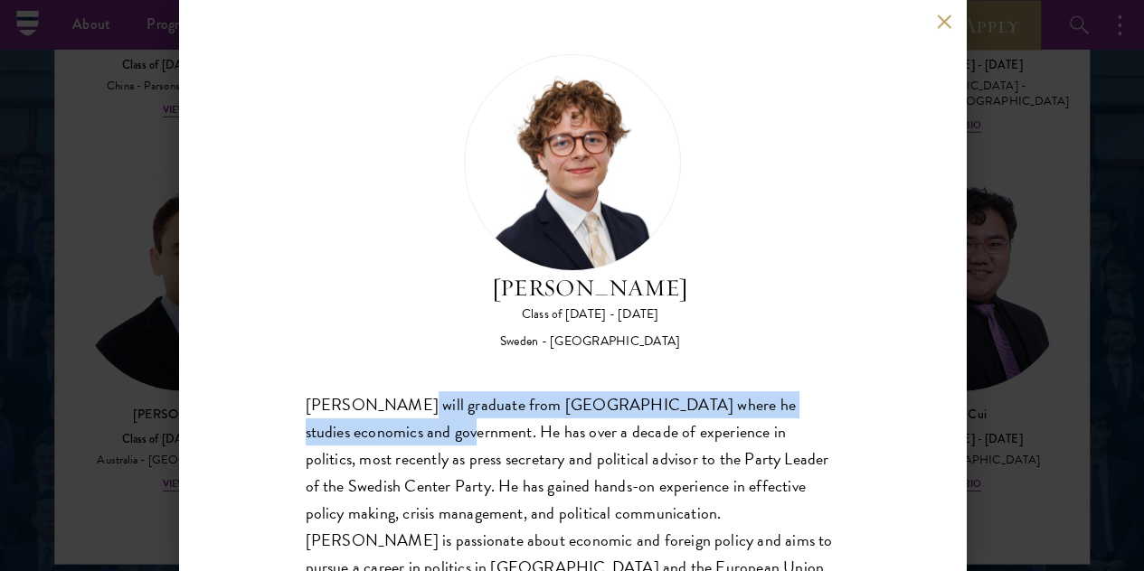
drag, startPoint x: 405, startPoint y: 319, endPoint x: 404, endPoint y: 345, distance: 26.2
click at [404, 391] on div "[PERSON_NAME] will graduate from [GEOGRAPHIC_DATA] where he studies economics a…" at bounding box center [572, 526] width 533 height 271
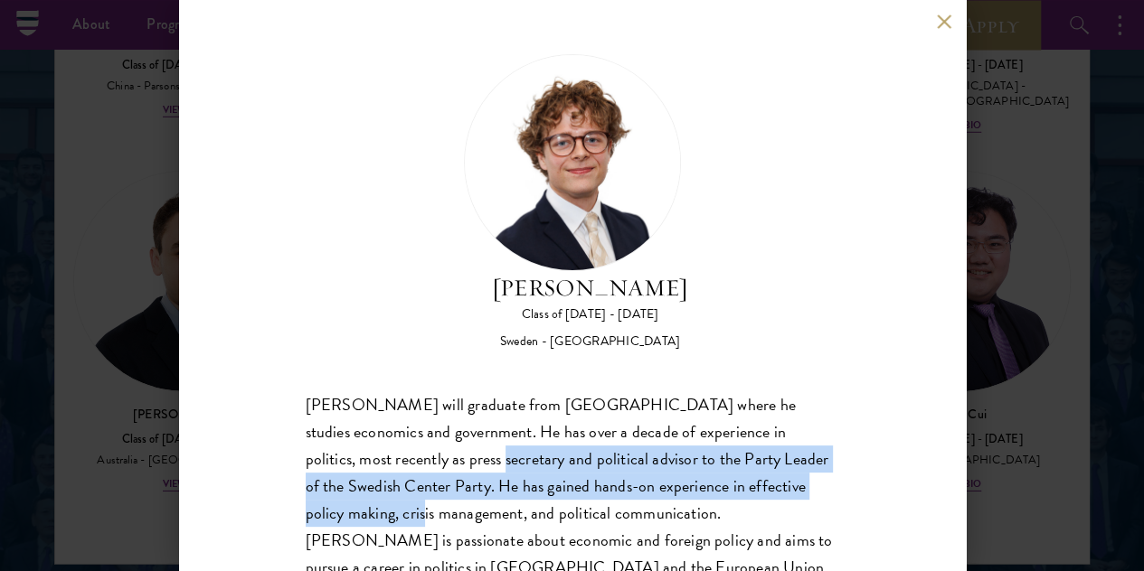
drag, startPoint x: 454, startPoint y: 387, endPoint x: 461, endPoint y: 434, distance: 47.6
click at [461, 434] on div "[PERSON_NAME] will graduate from [GEOGRAPHIC_DATA] where he studies economics a…" at bounding box center [572, 526] width 533 height 271
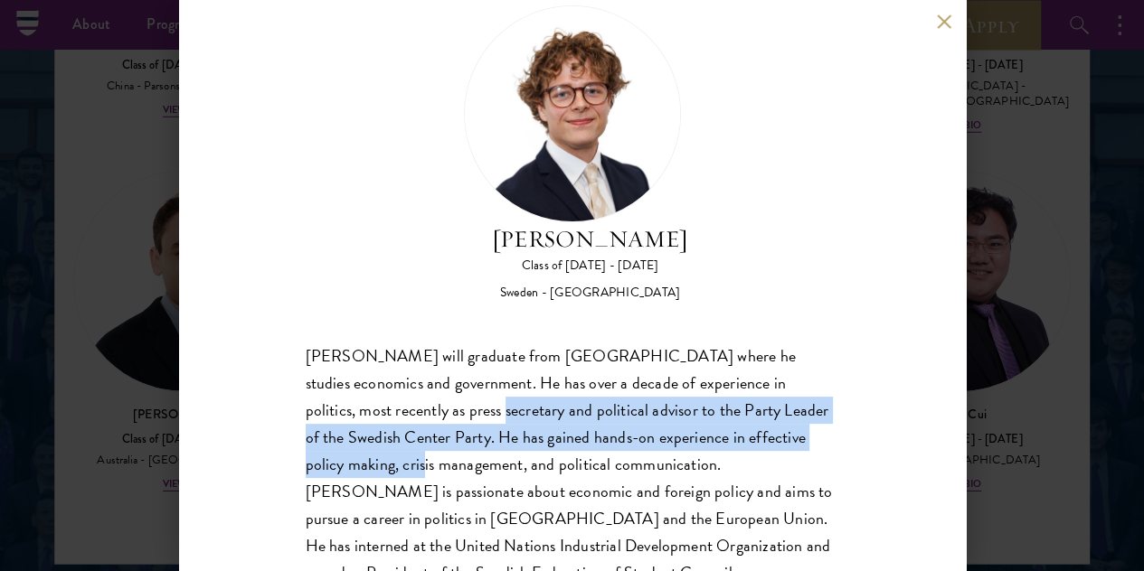
scroll to position [63, 0]
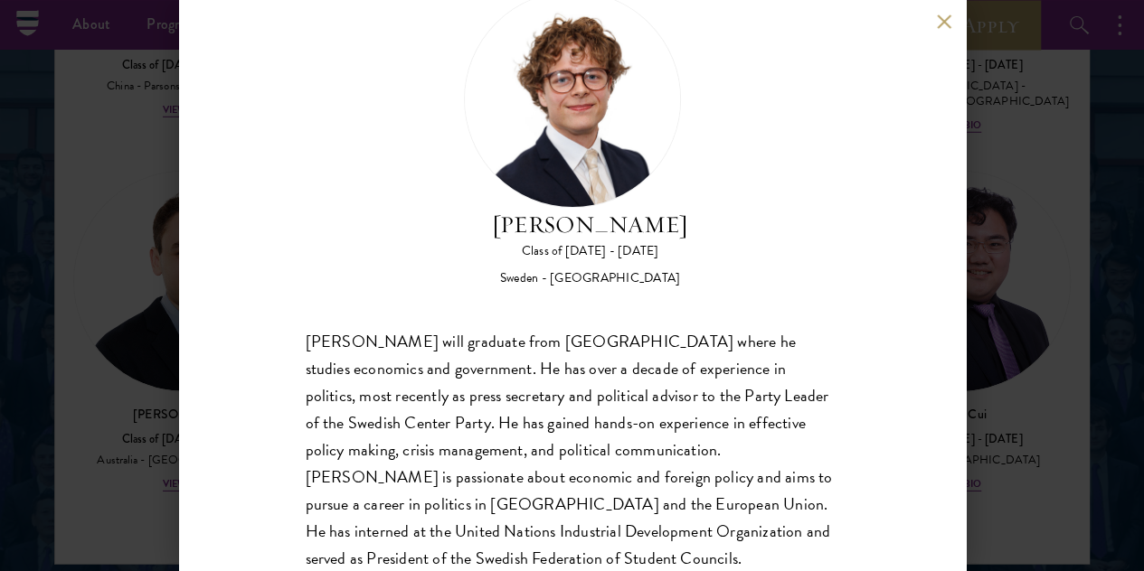
click at [935, 24] on div "[PERSON_NAME] Class of [DATE] - [DATE] [GEOGRAPHIC_DATA] - [GEOGRAPHIC_DATA] [P…" at bounding box center [572, 285] width 787 height 571
